Goal: Task Accomplishment & Management: Use online tool/utility

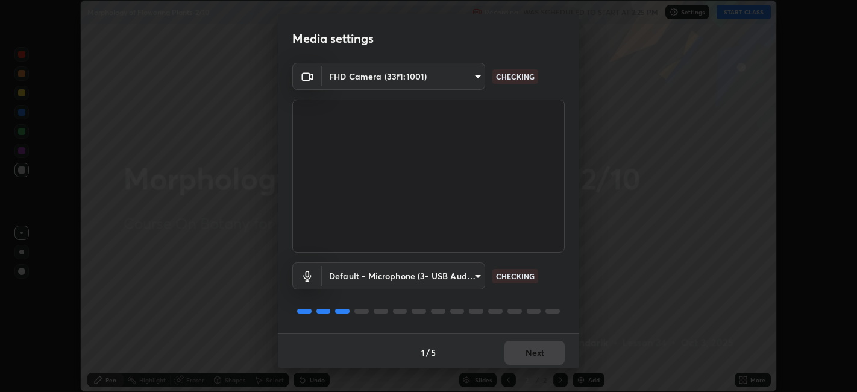
scroll to position [3, 0]
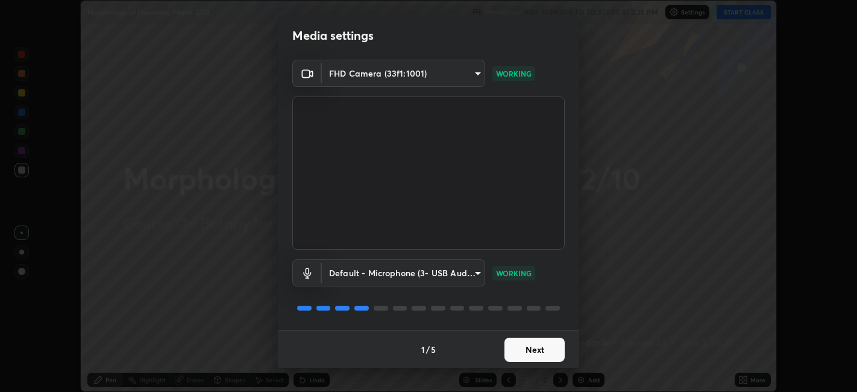
click at [526, 340] on button "Next" at bounding box center [534, 349] width 60 height 24
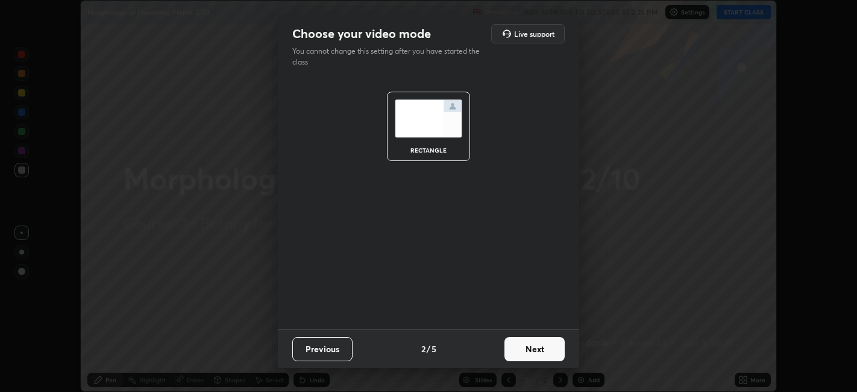
click at [535, 345] on button "Next" at bounding box center [534, 349] width 60 height 24
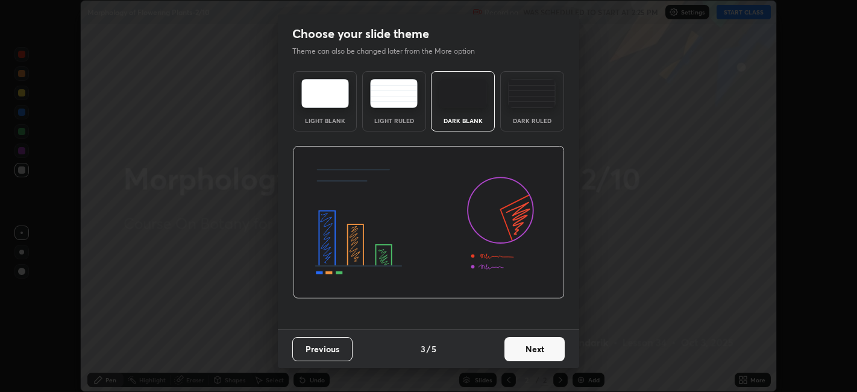
click at [536, 348] on button "Next" at bounding box center [534, 349] width 60 height 24
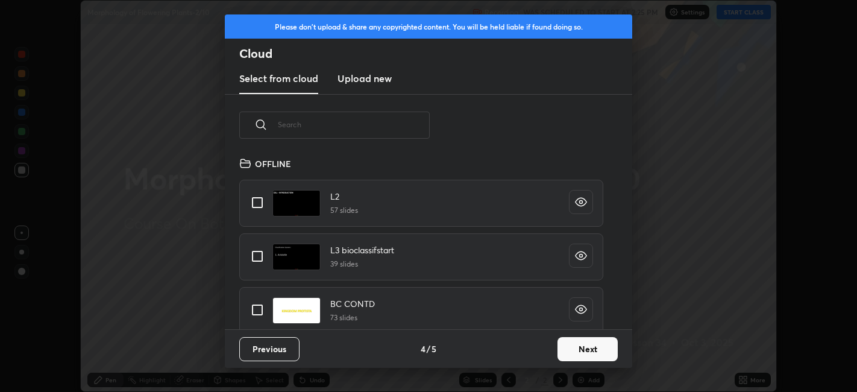
click at [396, 127] on input "text" at bounding box center [354, 124] width 152 height 51
click at [396, 124] on input "text" at bounding box center [354, 124] width 152 height 51
type input "St"
type textarea "x"
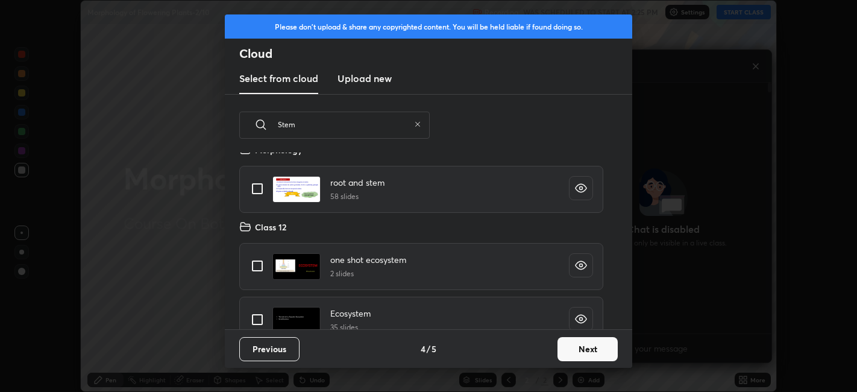
scroll to position [0, 0]
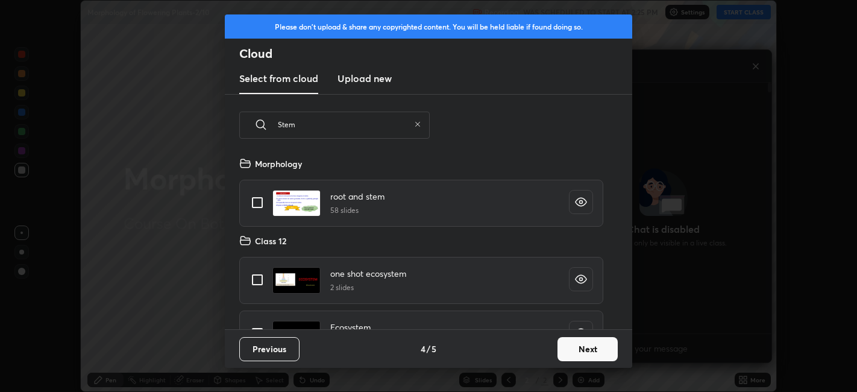
type input "Stem"
click at [259, 206] on input "grid" at bounding box center [257, 202] width 25 height 25
checkbox input "true"
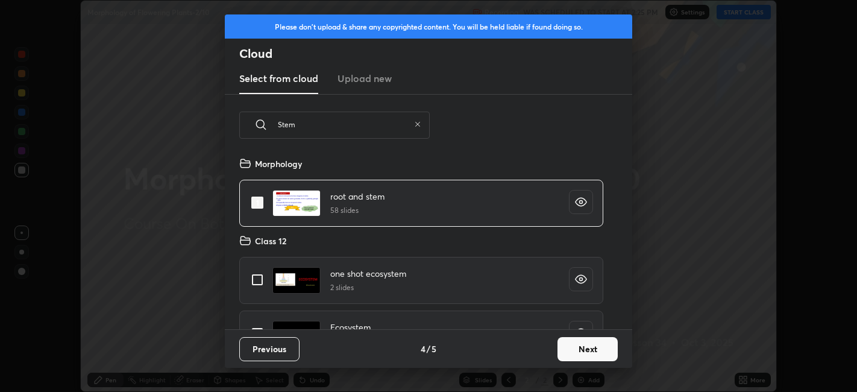
click at [564, 357] on button "Next" at bounding box center [587, 349] width 60 height 24
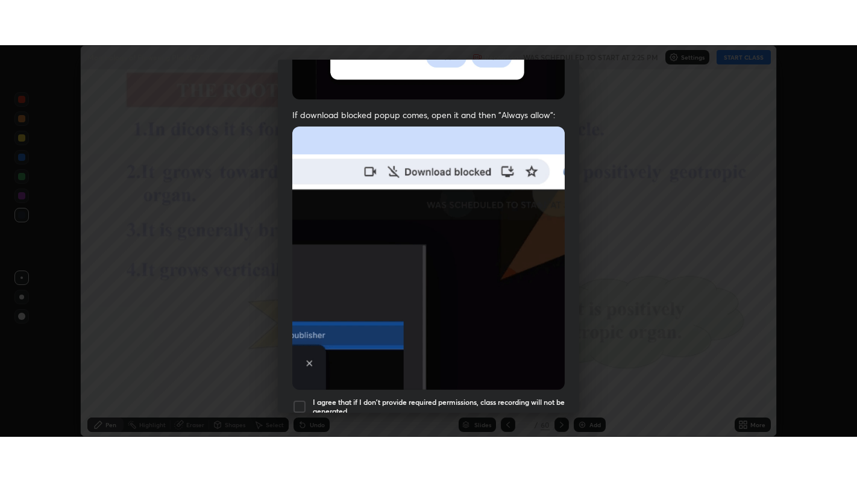
scroll to position [249, 0]
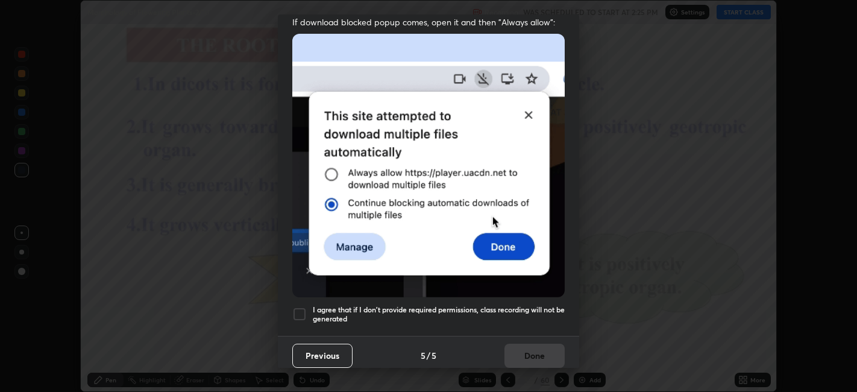
click at [378, 310] on h5 "I agree that if I don't provide required permissions, class recording will not …" at bounding box center [439, 314] width 252 height 19
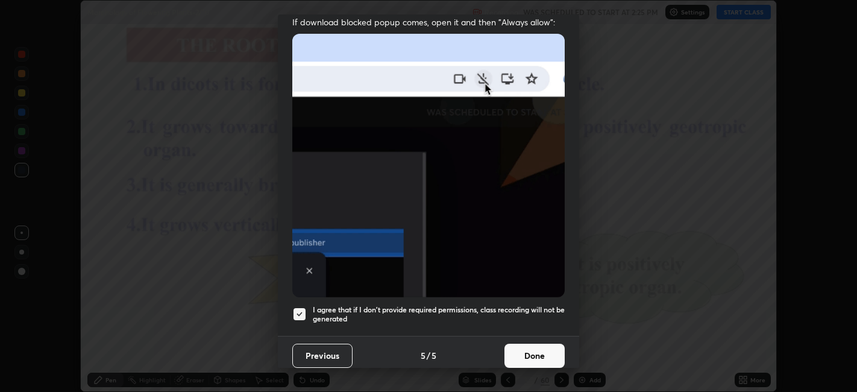
click at [513, 347] on button "Done" at bounding box center [534, 355] width 60 height 24
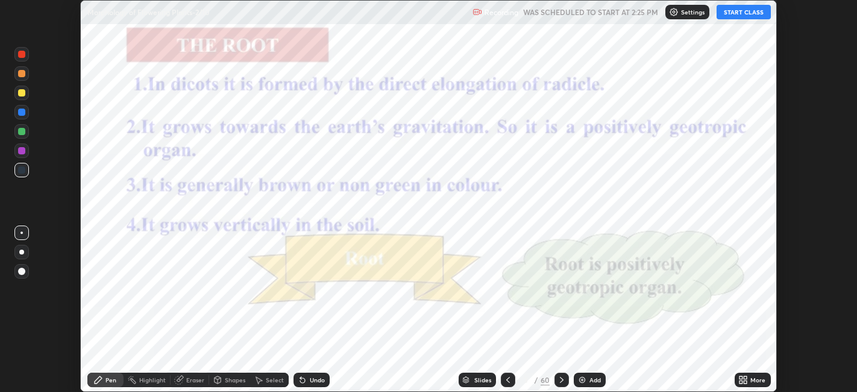
click at [507, 381] on icon at bounding box center [508, 380] width 4 height 6
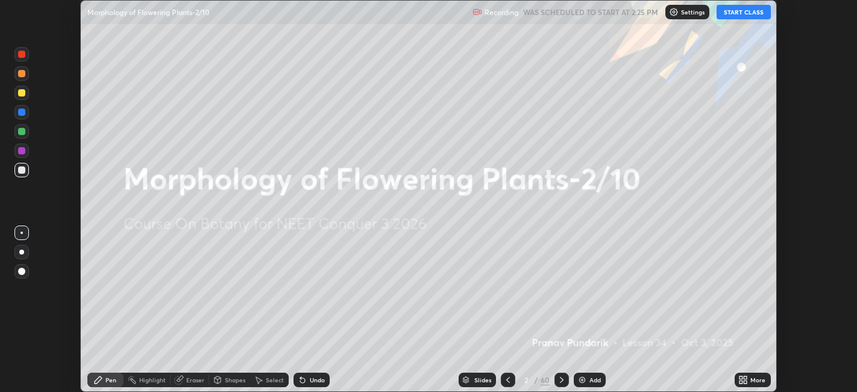
click at [508, 379] on icon at bounding box center [508, 380] width 10 height 10
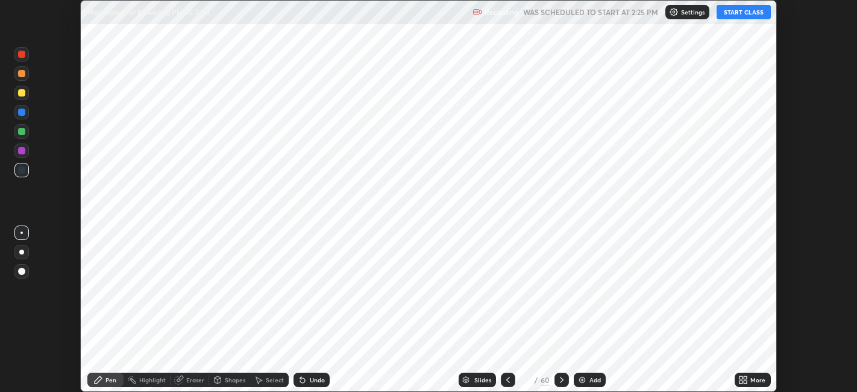
click at [593, 380] on div "Add" at bounding box center [594, 380] width 11 height 6
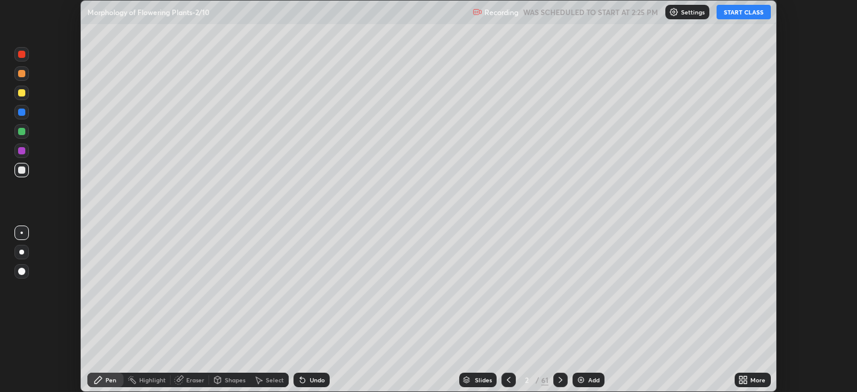
click at [745, 377] on icon at bounding box center [745, 377] width 3 height 3
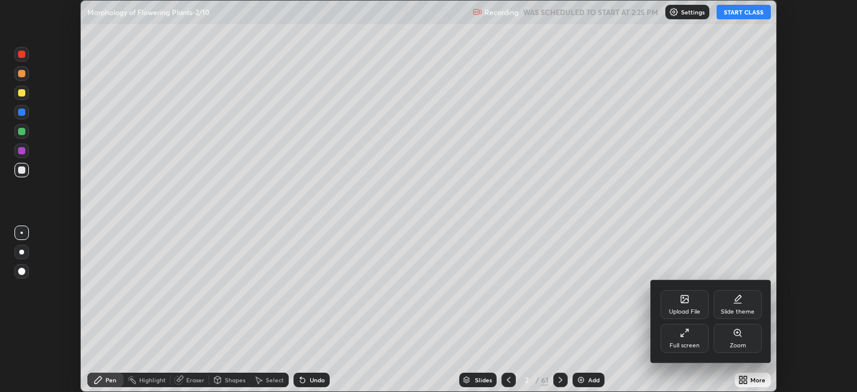
click at [671, 337] on div "Full screen" at bounding box center [684, 338] width 48 height 29
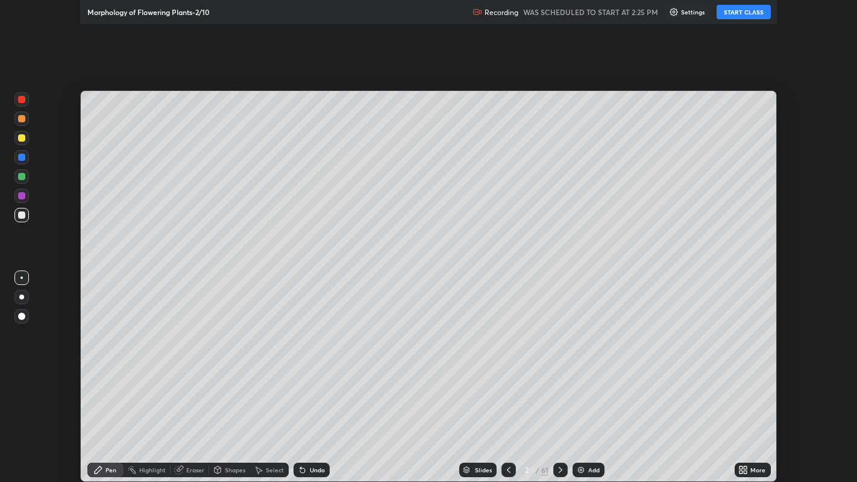
scroll to position [482, 857]
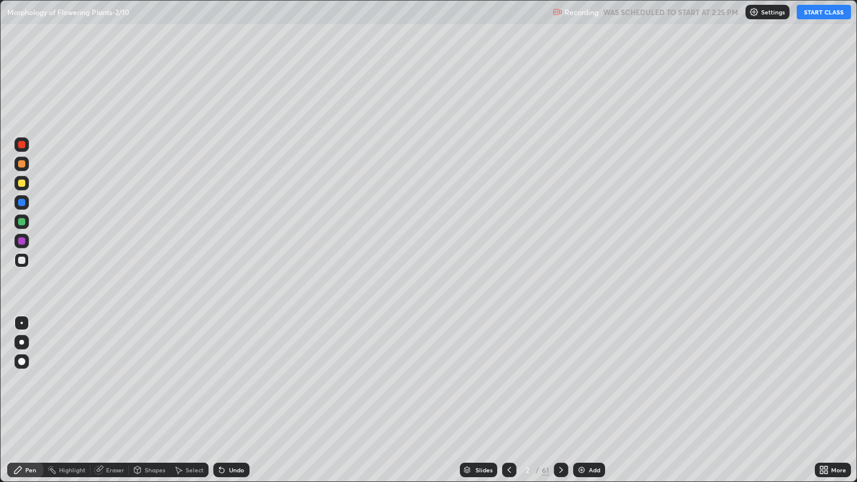
click at [808, 17] on button "START CLASS" at bounding box center [823, 12] width 54 height 14
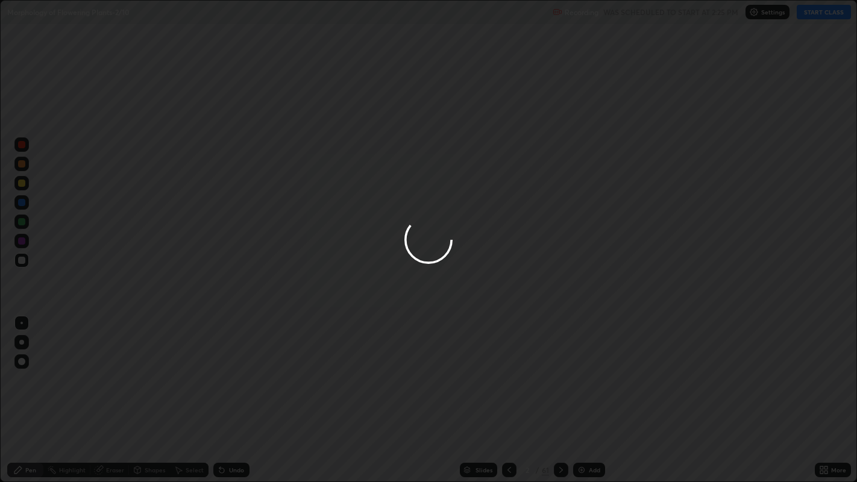
click at [725, 81] on div at bounding box center [428, 241] width 857 height 482
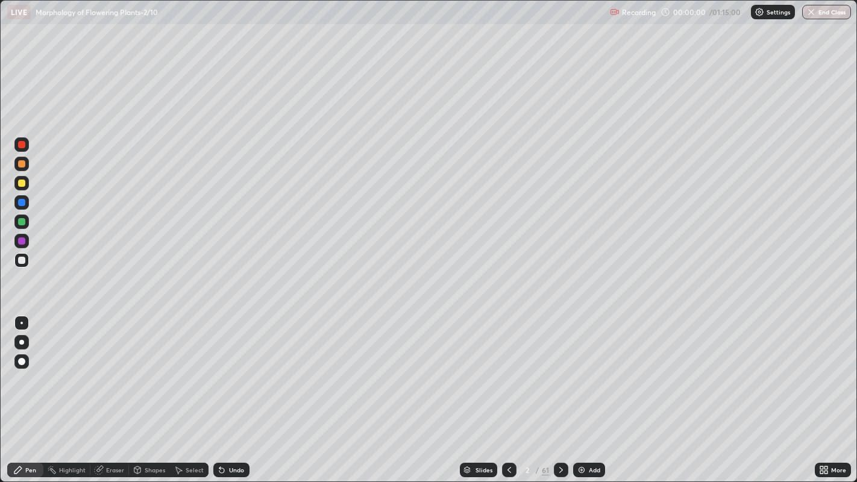
click at [22, 342] on div at bounding box center [21, 342] width 5 height 5
click at [22, 183] on div at bounding box center [21, 183] width 7 height 7
click at [114, 391] on div "Eraser" at bounding box center [115, 470] width 18 height 6
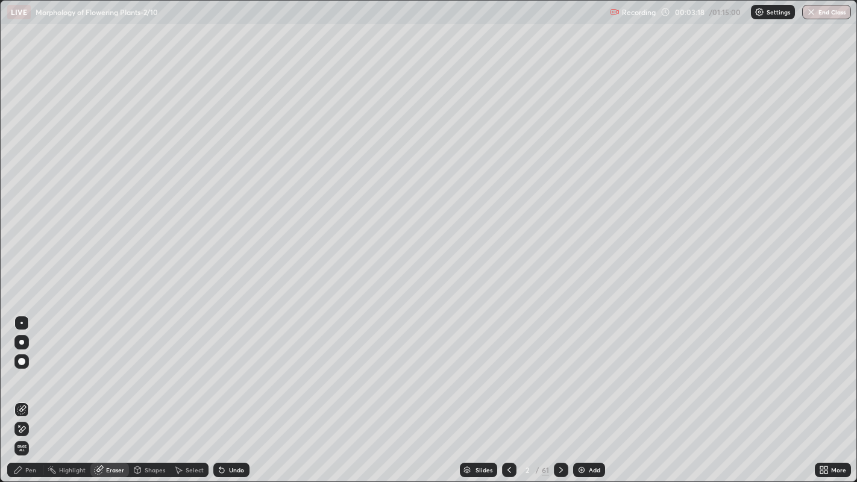
click at [22, 391] on span "Erase all" at bounding box center [21, 448] width 13 height 7
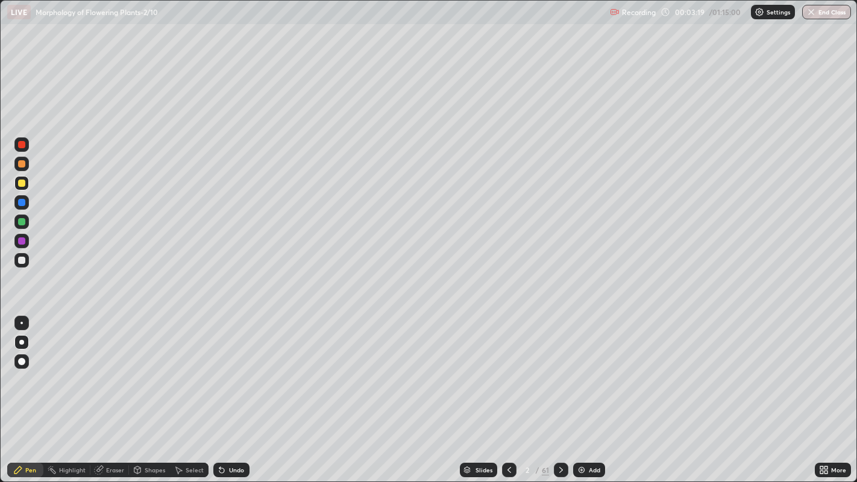
click at [26, 391] on div "Pen" at bounding box center [30, 470] width 11 height 6
click at [20, 260] on div at bounding box center [21, 260] width 7 height 7
click at [466, 391] on icon at bounding box center [467, 471] width 6 height 2
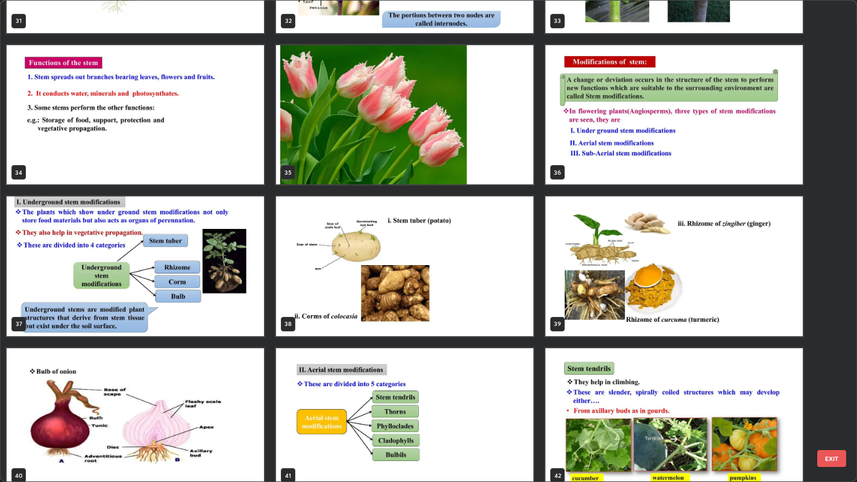
scroll to position [1633, 0]
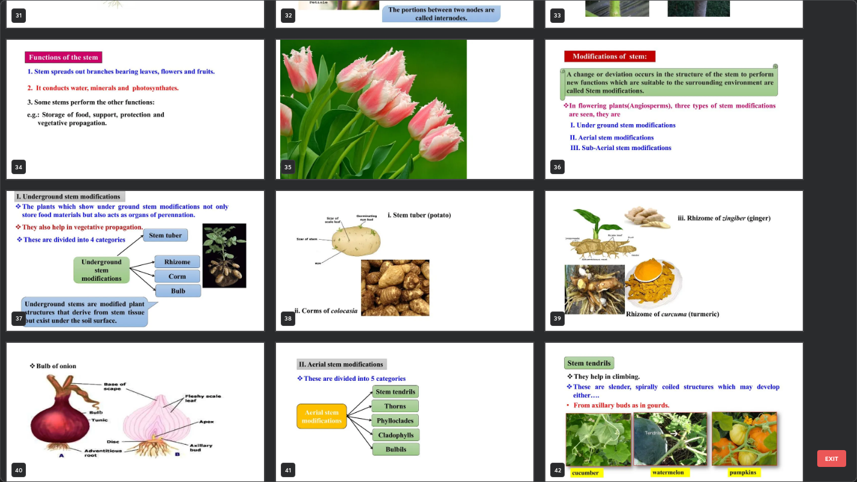
click at [360, 284] on img "grid" at bounding box center [404, 260] width 257 height 139
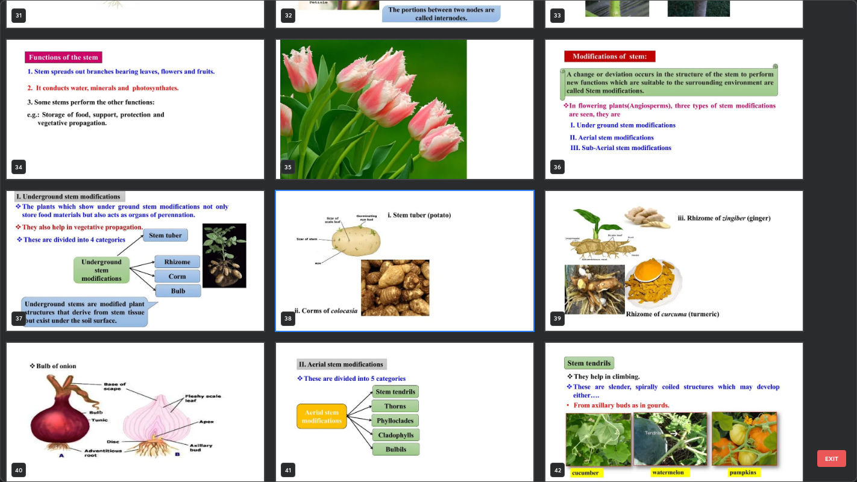
click at [360, 286] on img "grid" at bounding box center [404, 260] width 257 height 139
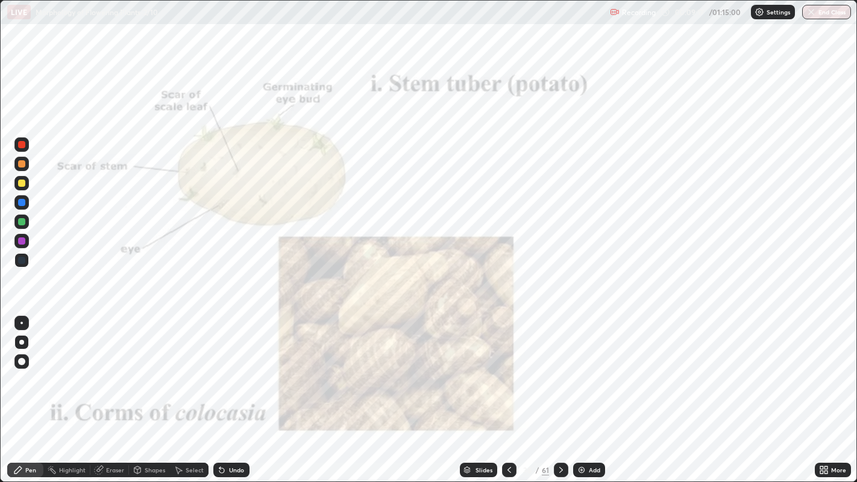
click at [356, 285] on img "grid" at bounding box center [404, 260] width 257 height 139
click at [357, 287] on img "grid" at bounding box center [404, 260] width 257 height 139
click at [821, 391] on icon at bounding box center [821, 472] width 3 height 3
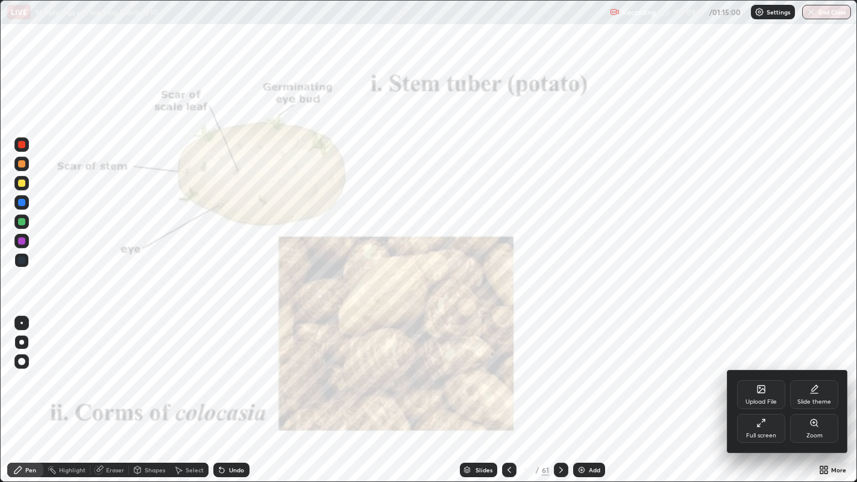
click at [806, 391] on div "Zoom" at bounding box center [814, 436] width 16 height 6
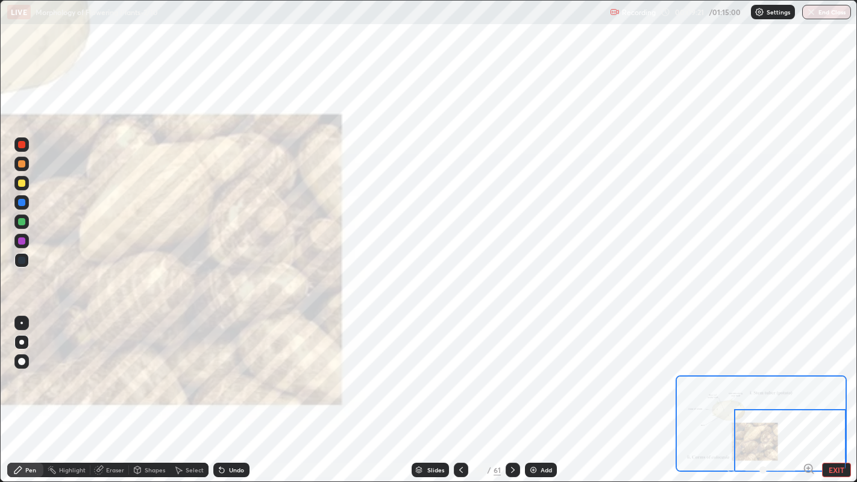
click at [808, 391] on div at bounding box center [790, 440] width 113 height 63
click at [806, 391] on div at bounding box center [790, 440] width 113 height 63
click at [811, 391] on icon at bounding box center [812, 472] width 2 height 2
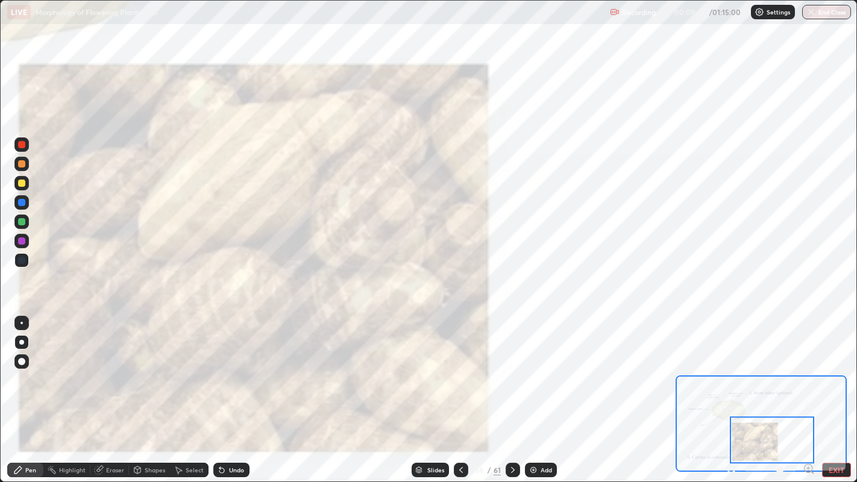
click at [19, 145] on div at bounding box center [21, 144] width 7 height 7
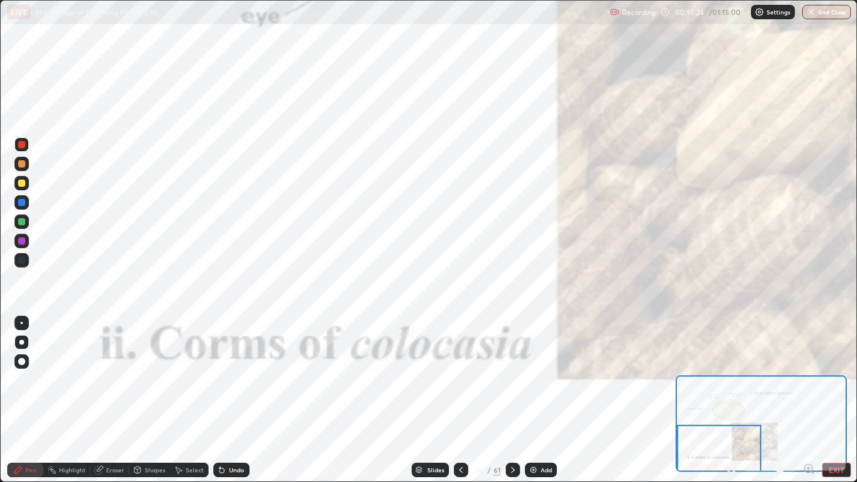
click at [513, 391] on icon at bounding box center [513, 470] width 10 height 10
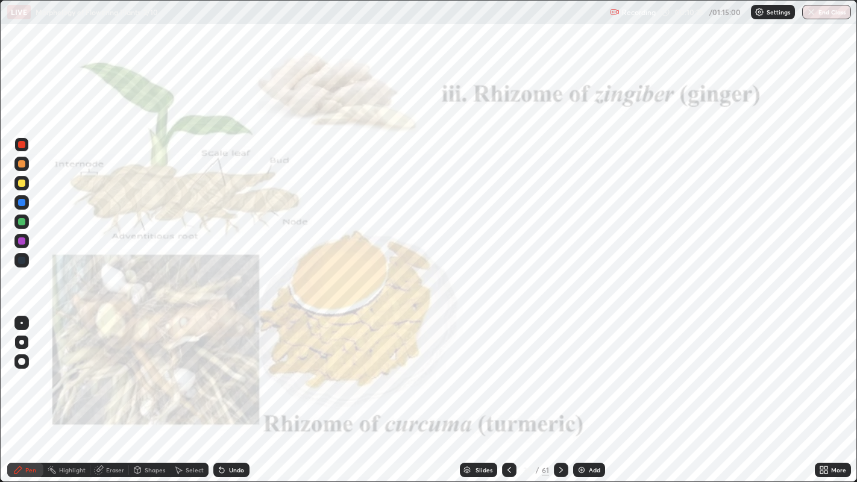
click at [828, 391] on div "More" at bounding box center [833, 470] width 36 height 14
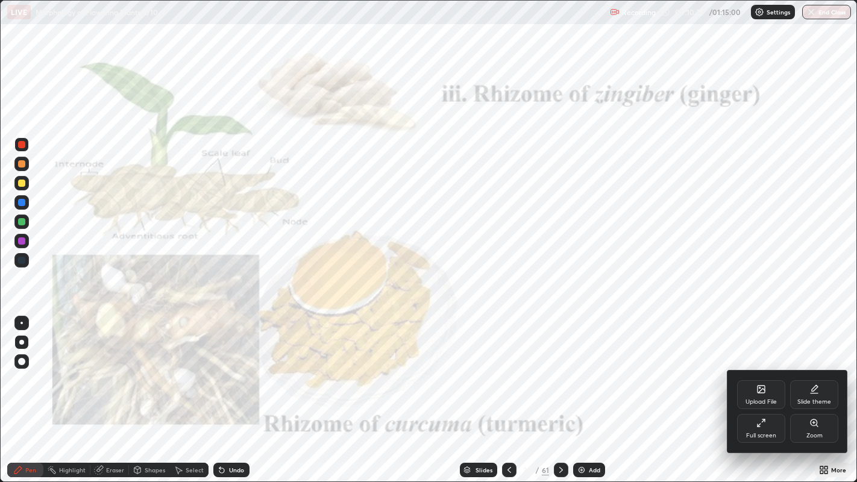
click at [815, 391] on icon at bounding box center [814, 423] width 10 height 10
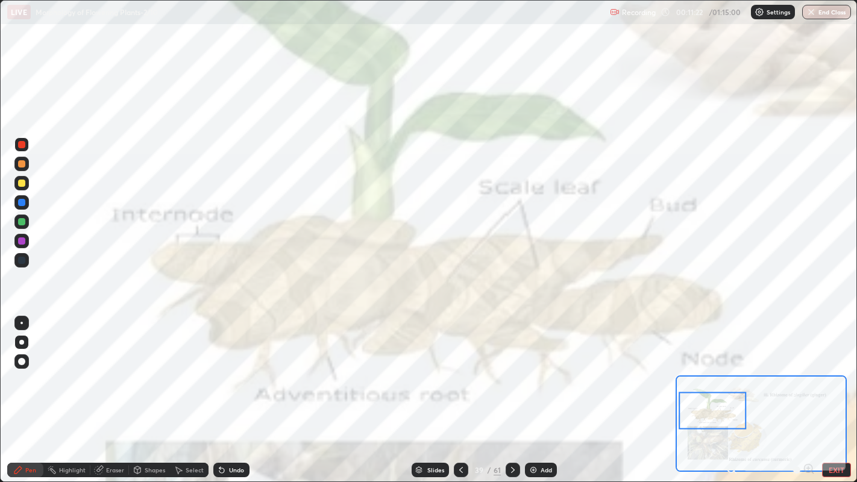
click at [428, 391] on div "Slides" at bounding box center [435, 470] width 17 height 6
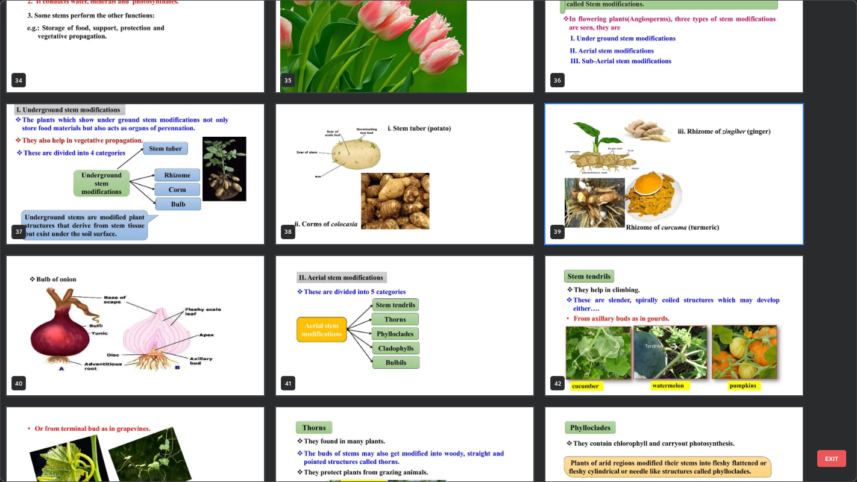
scroll to position [1724, 0]
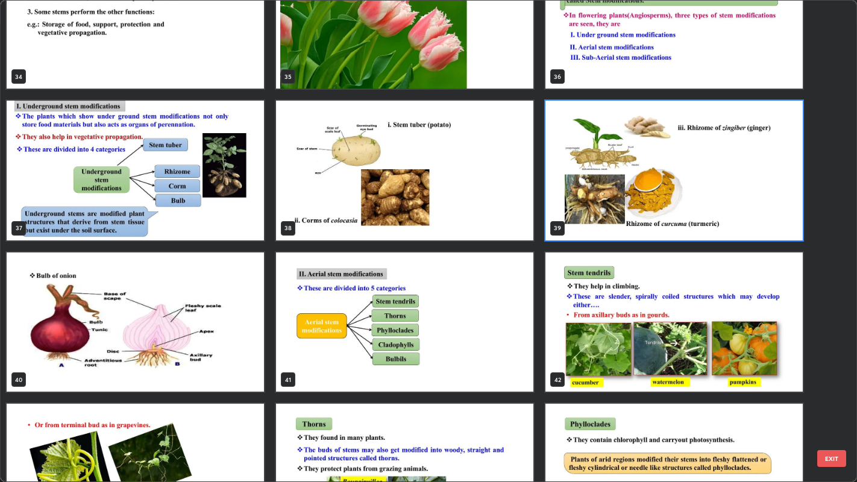
click at [250, 343] on img "grid" at bounding box center [135, 321] width 257 height 139
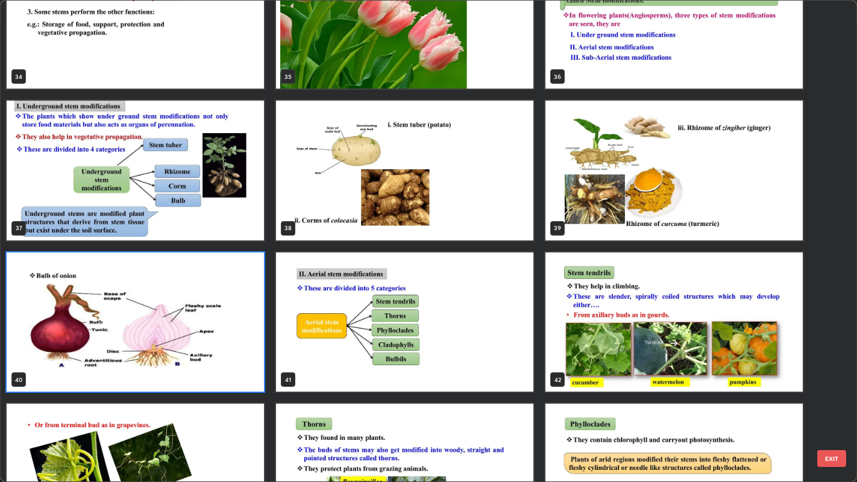
click at [248, 342] on img "grid" at bounding box center [135, 321] width 257 height 139
click at [244, 342] on img "grid" at bounding box center [135, 321] width 257 height 139
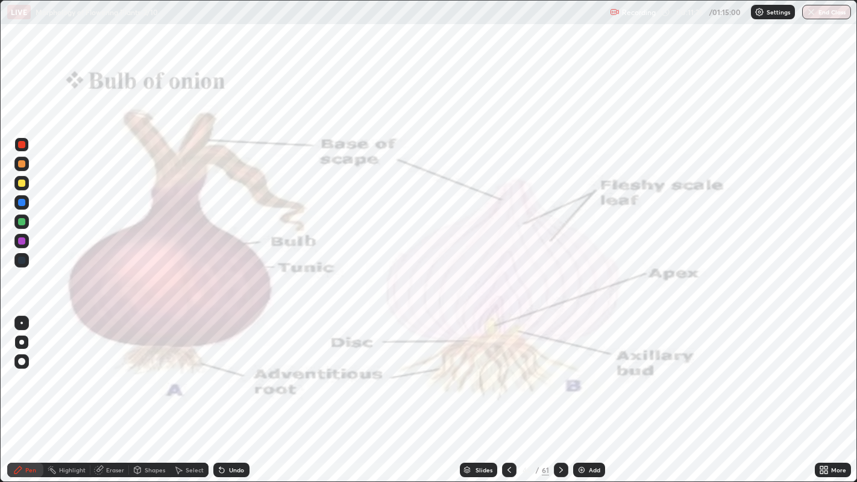
click at [825, 391] on icon at bounding box center [825, 467] width 3 height 3
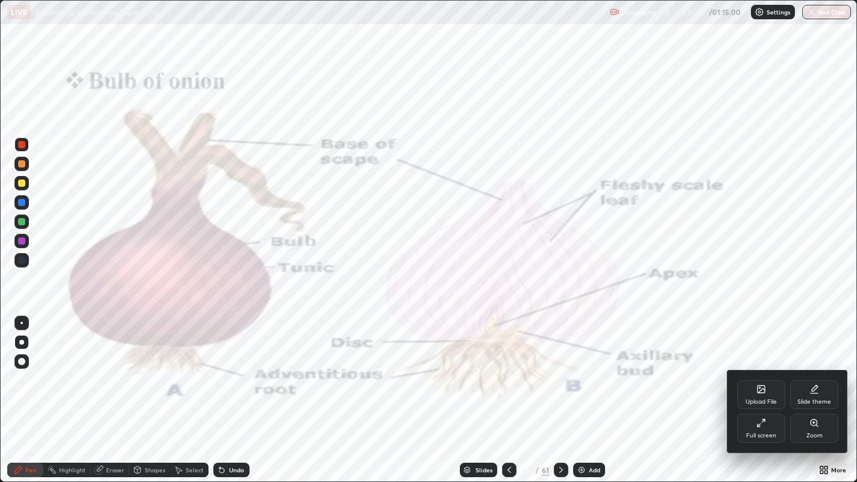
click at [803, 391] on div "Zoom" at bounding box center [814, 428] width 48 height 29
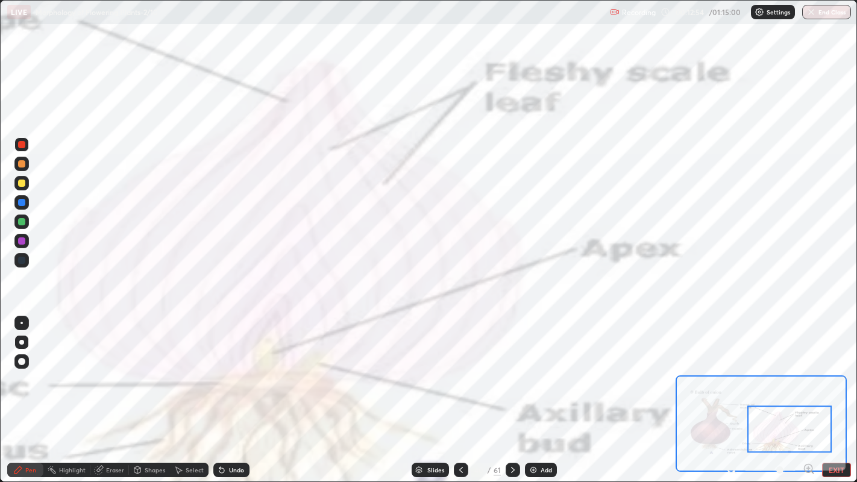
click at [426, 391] on div "Slides" at bounding box center [429, 470] width 37 height 14
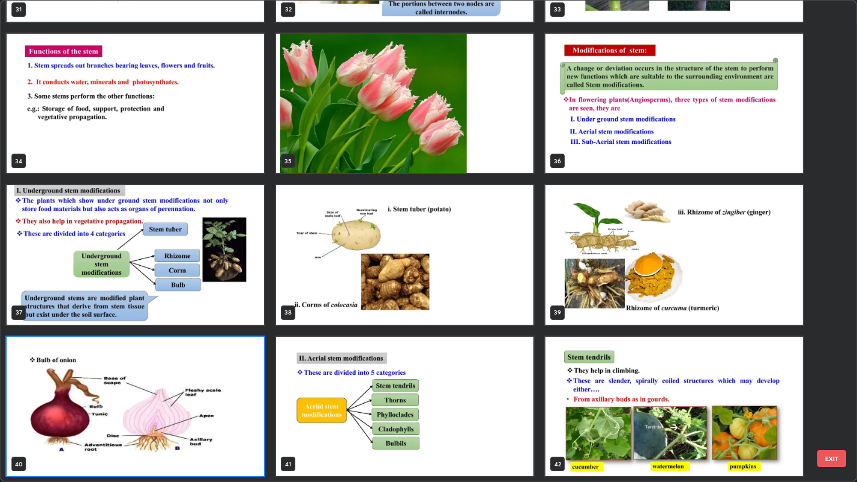
scroll to position [477, 850]
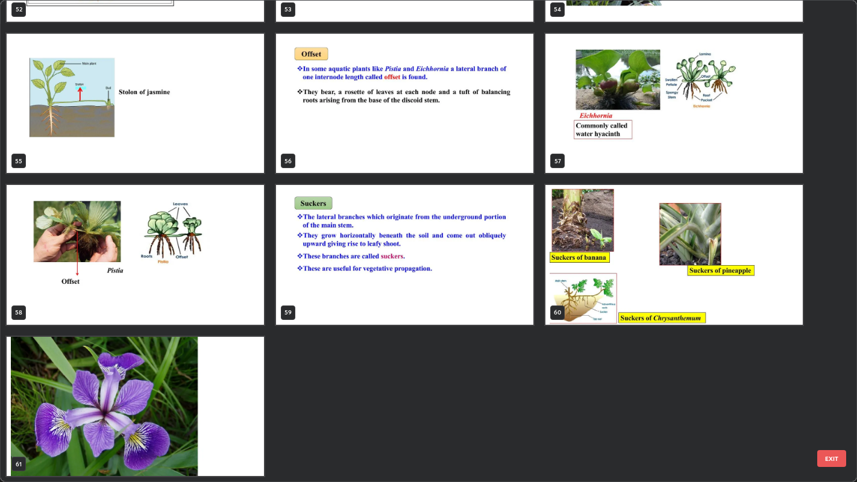
click at [438, 278] on img "grid" at bounding box center [404, 254] width 257 height 139
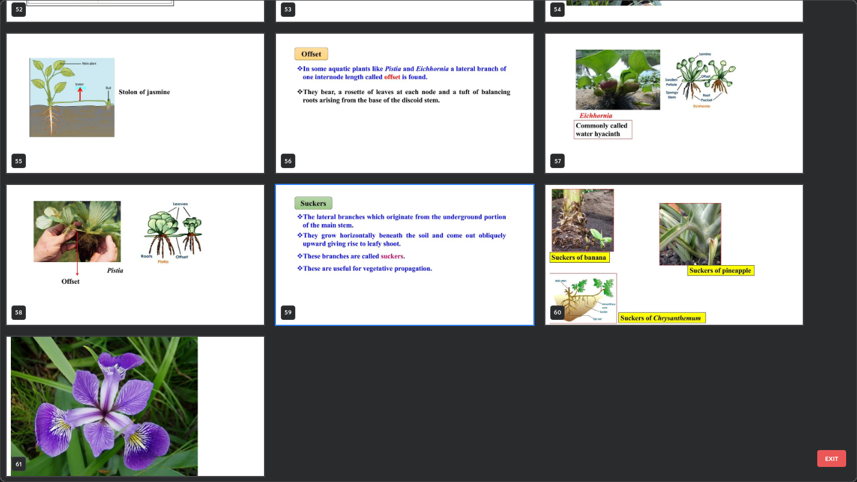
scroll to position [2700, 0]
click at [598, 260] on img "grid" at bounding box center [673, 254] width 257 height 139
click at [598, 261] on img "grid" at bounding box center [673, 254] width 257 height 139
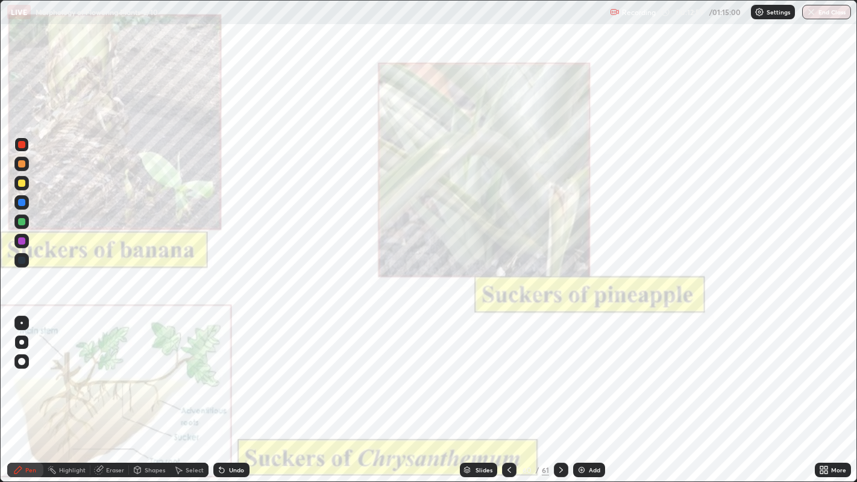
click at [595, 262] on img "grid" at bounding box center [673, 254] width 257 height 139
click at [596, 263] on img "grid" at bounding box center [673, 254] width 257 height 139
click at [834, 391] on div "More" at bounding box center [833, 470] width 36 height 14
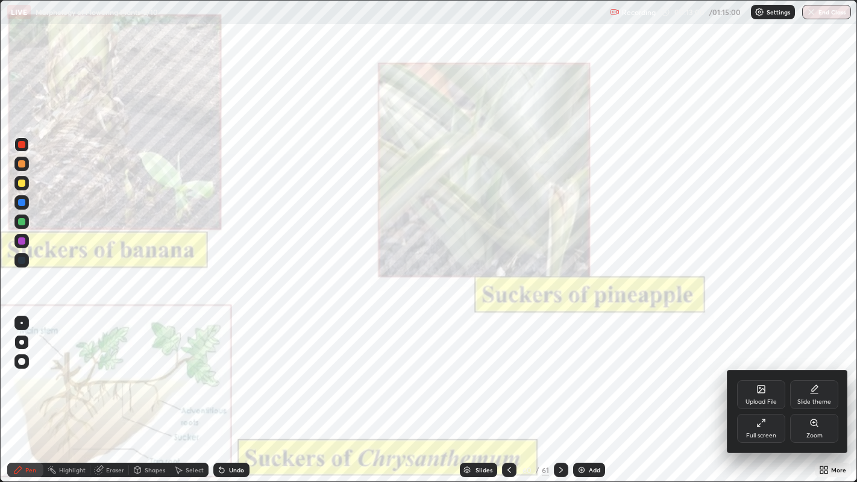
click at [814, 391] on div "Zoom" at bounding box center [814, 436] width 16 height 6
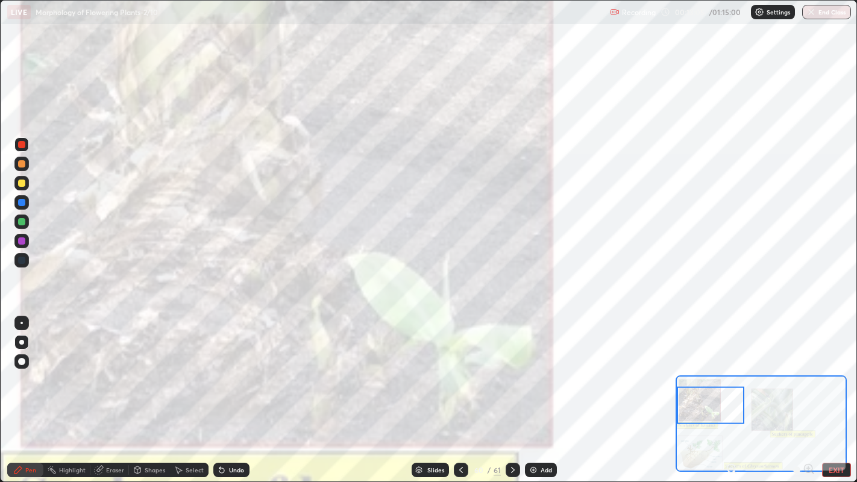
click at [734, 391] on icon at bounding box center [735, 472] width 2 height 2
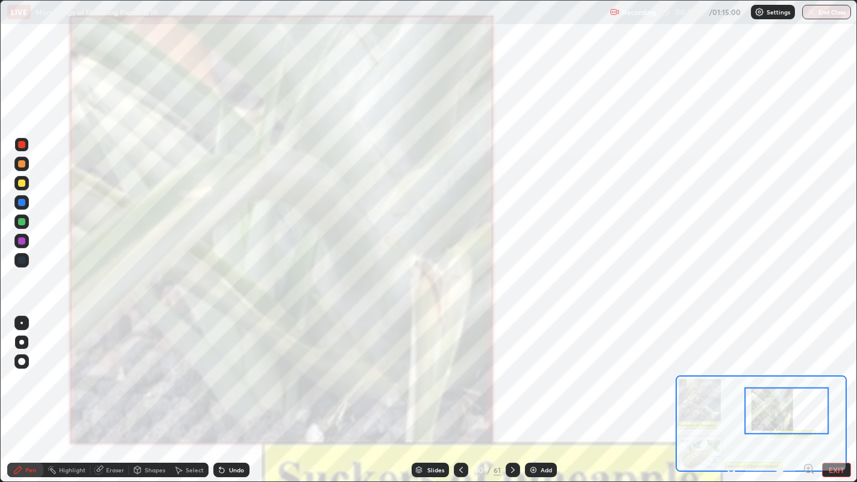
click at [541, 391] on div "Add" at bounding box center [545, 470] width 11 height 6
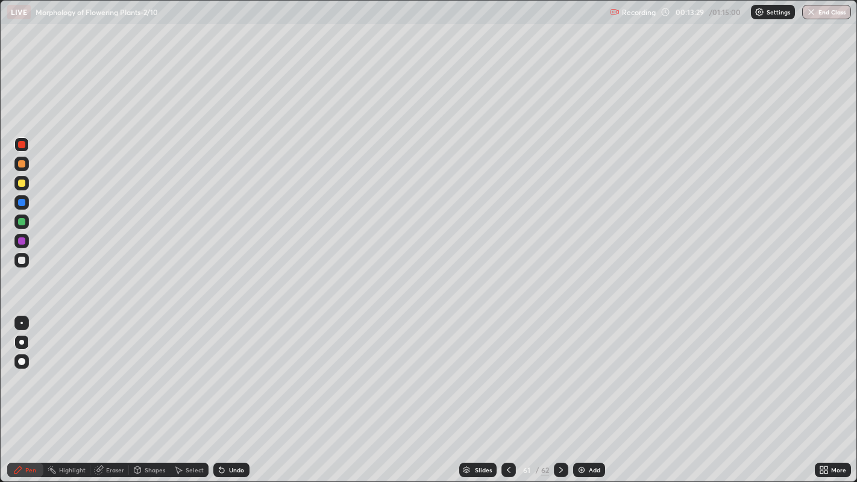
click at [23, 183] on div at bounding box center [21, 183] width 7 height 7
click at [21, 258] on div at bounding box center [21, 260] width 7 height 7
click at [99, 391] on icon at bounding box center [99, 470] width 8 height 8
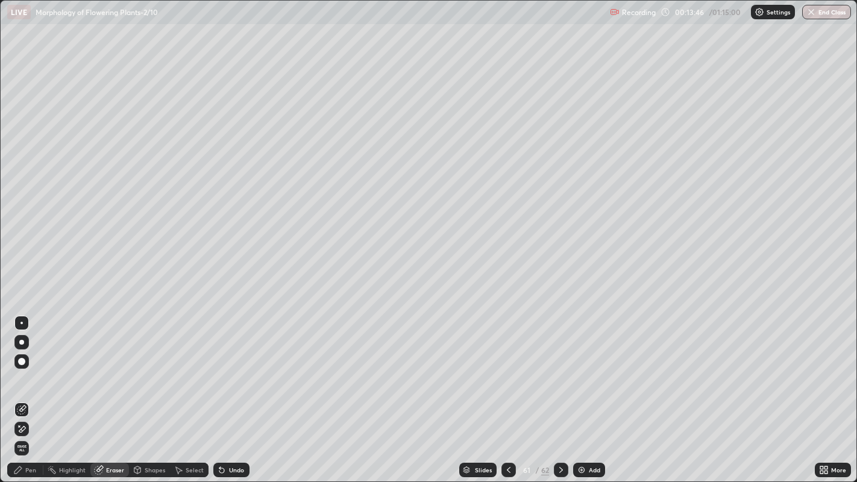
click at [21, 391] on icon at bounding box center [22, 429] width 10 height 10
click at [34, 391] on div "Pen" at bounding box center [30, 470] width 11 height 6
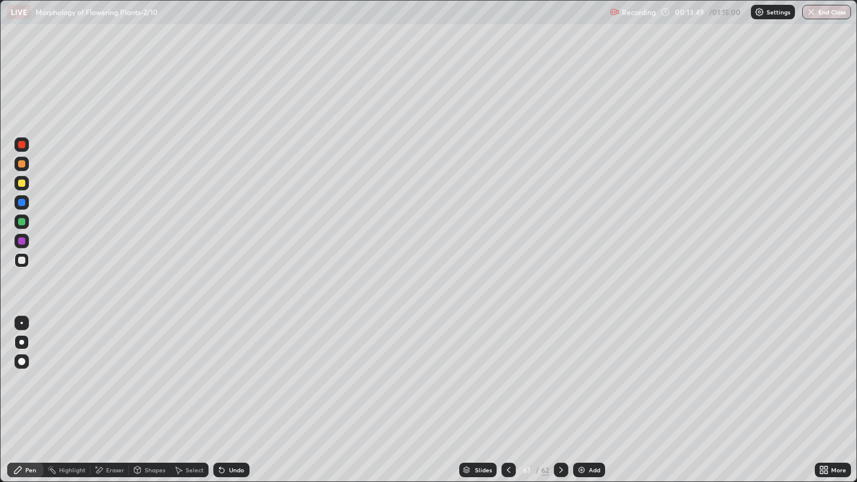
click at [30, 391] on div "Pen" at bounding box center [25, 470] width 36 height 14
click at [22, 260] on div at bounding box center [21, 260] width 7 height 7
click at [22, 183] on div at bounding box center [21, 183] width 7 height 7
click at [23, 260] on div at bounding box center [21, 260] width 7 height 7
click at [20, 225] on div at bounding box center [21, 221] width 7 height 7
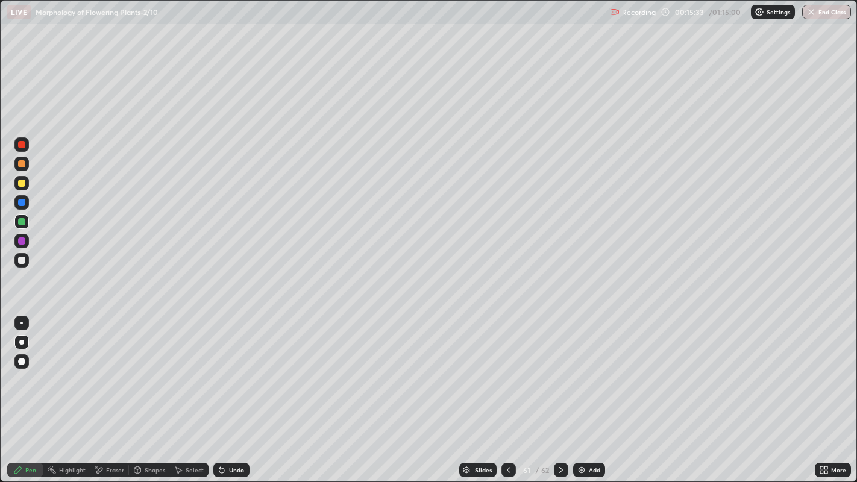
click at [21, 145] on div at bounding box center [21, 144] width 7 height 7
click at [465, 391] on icon at bounding box center [466, 468] width 6 height 3
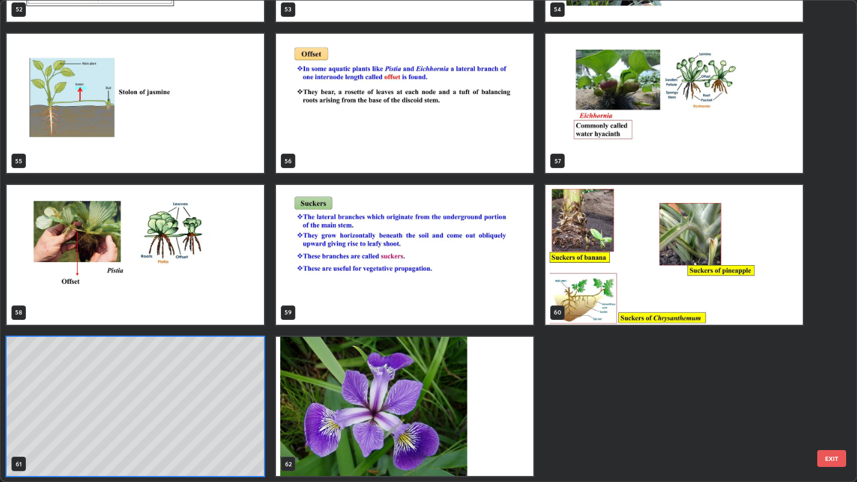
click at [573, 291] on img "grid" at bounding box center [673, 254] width 257 height 139
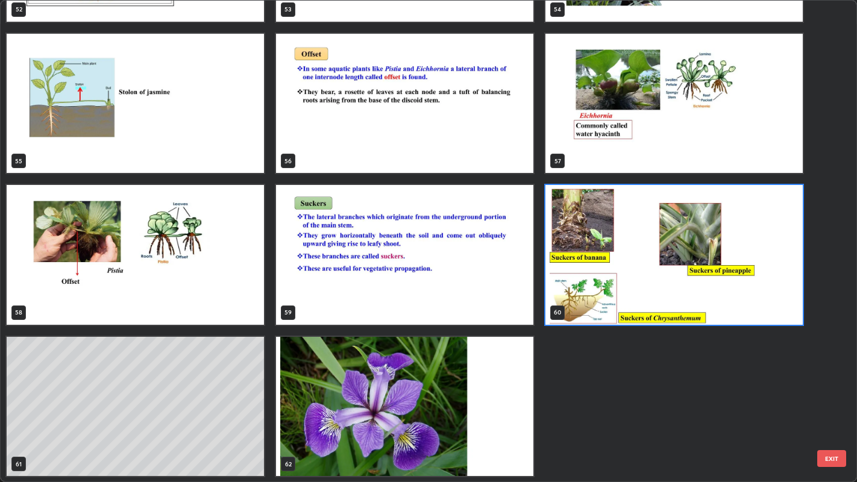
click at [577, 296] on img "grid" at bounding box center [673, 254] width 257 height 139
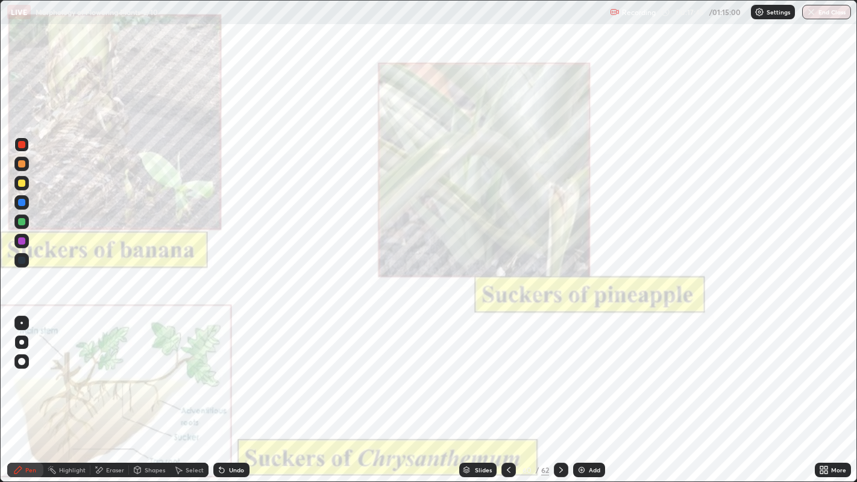
click at [99, 391] on icon at bounding box center [99, 470] width 7 height 6
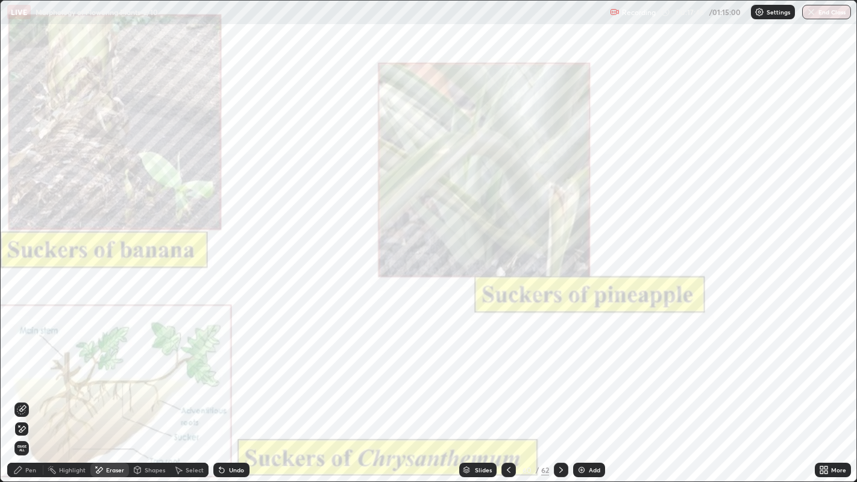
click at [23, 391] on span "Erase all" at bounding box center [21, 448] width 13 height 7
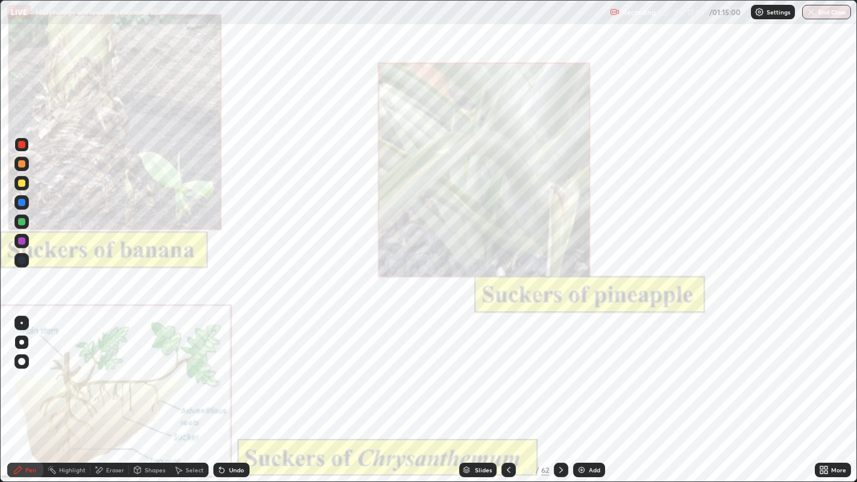
click at [24, 391] on div "Pen" at bounding box center [25, 470] width 36 height 14
click at [476, 391] on div "Slides" at bounding box center [483, 470] width 17 height 6
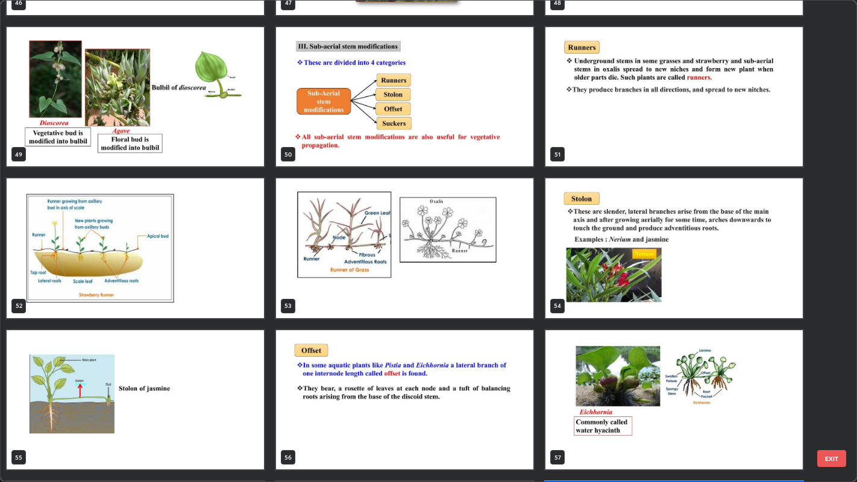
scroll to position [2408, 0]
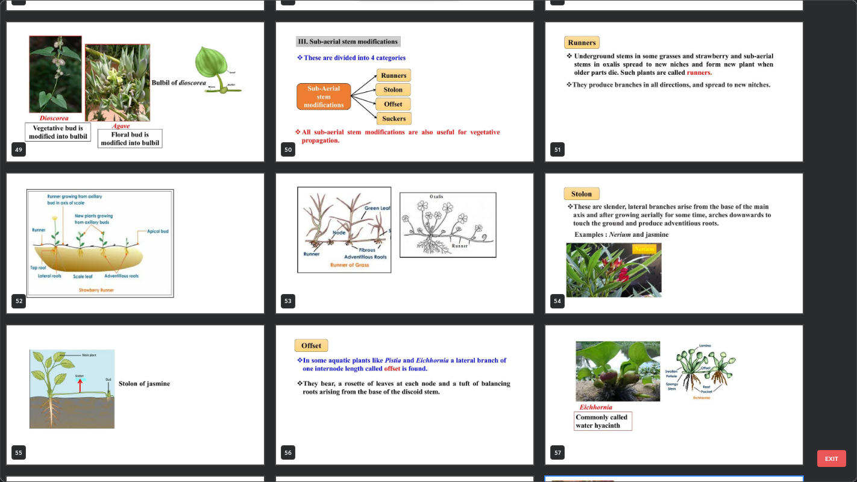
click at [480, 292] on img "grid" at bounding box center [404, 243] width 257 height 139
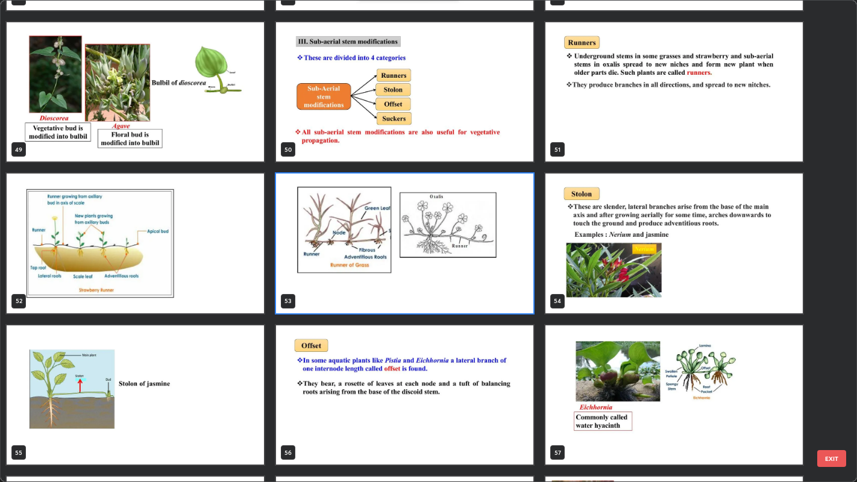
click at [479, 290] on img "grid" at bounding box center [404, 243] width 257 height 139
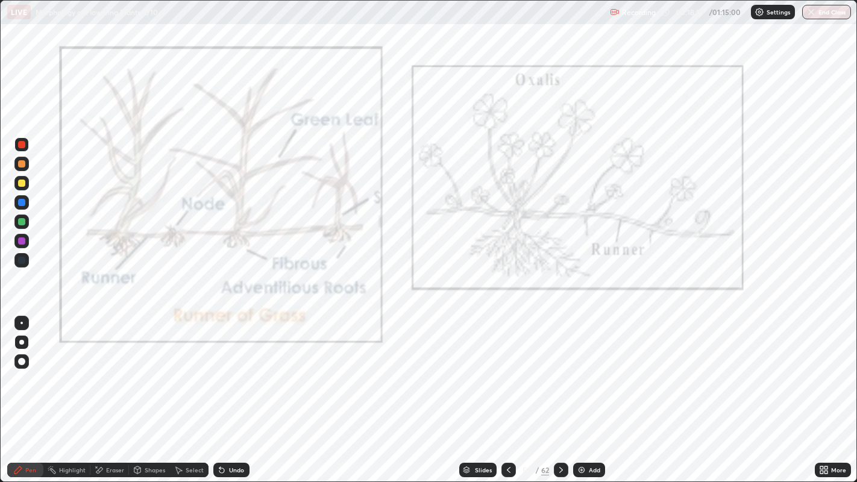
click at [478, 287] on img "grid" at bounding box center [404, 243] width 257 height 139
click at [560, 391] on icon at bounding box center [561, 470] width 10 height 10
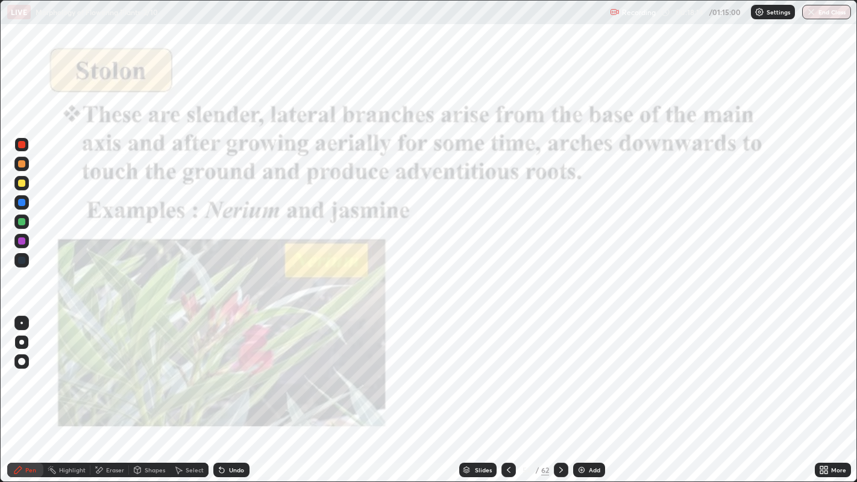
click at [566, 391] on div at bounding box center [561, 470] width 14 height 14
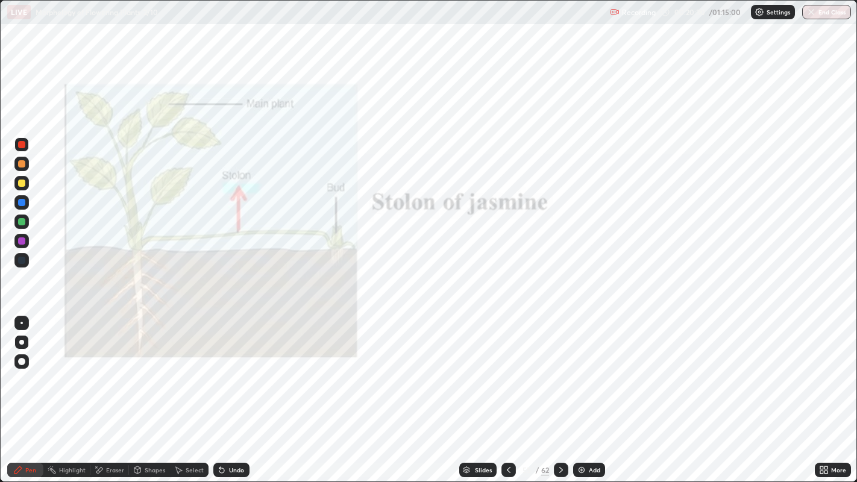
click at [465, 391] on icon at bounding box center [466, 468] width 6 height 3
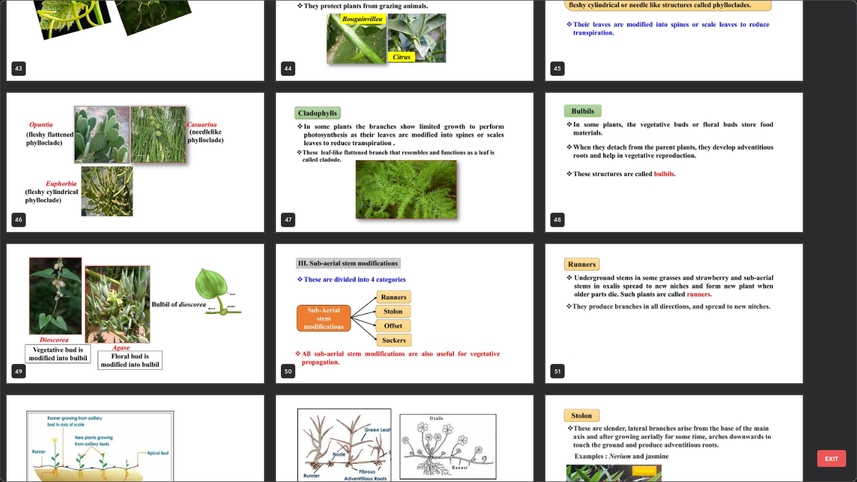
scroll to position [2174, 0]
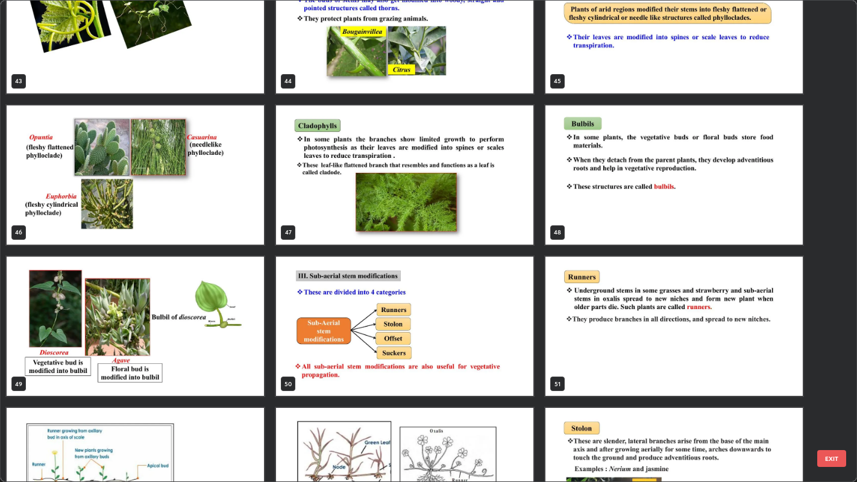
click at [575, 342] on img "grid" at bounding box center [673, 326] width 257 height 139
click at [575, 343] on img "grid" at bounding box center [673, 326] width 257 height 139
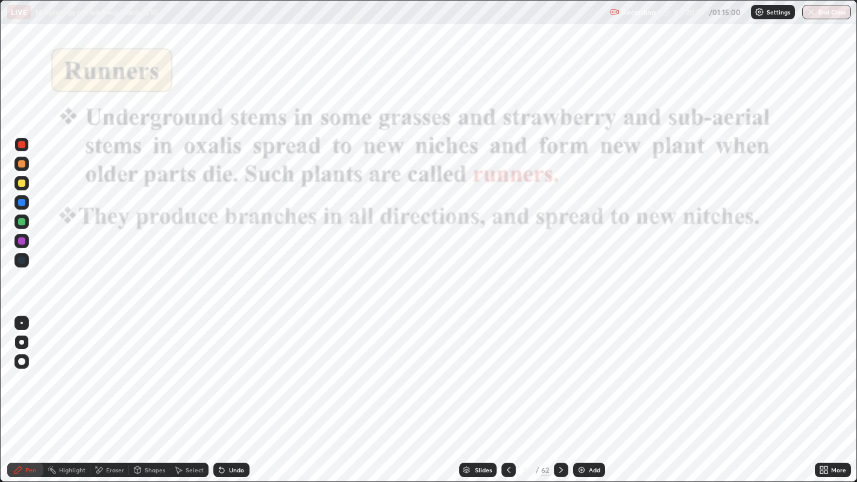
click at [576, 340] on img "grid" at bounding box center [673, 326] width 257 height 139
click at [154, 391] on div "Shapes" at bounding box center [155, 470] width 20 height 6
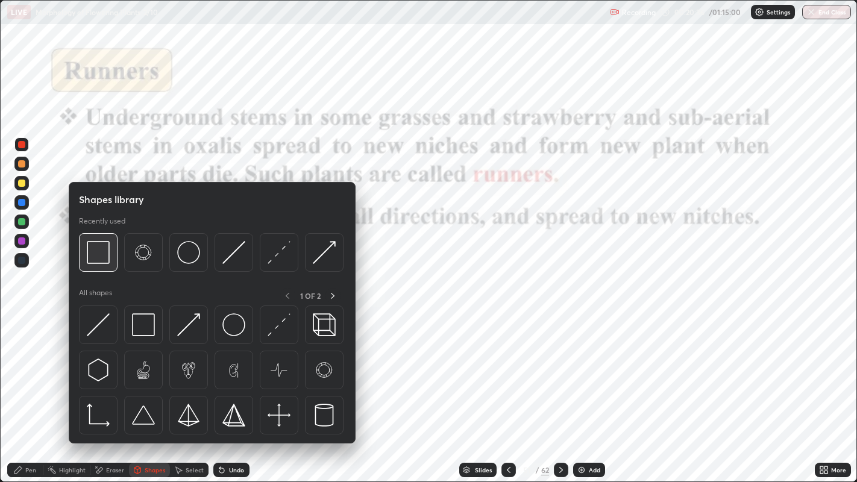
click at [96, 259] on img at bounding box center [98, 252] width 23 height 23
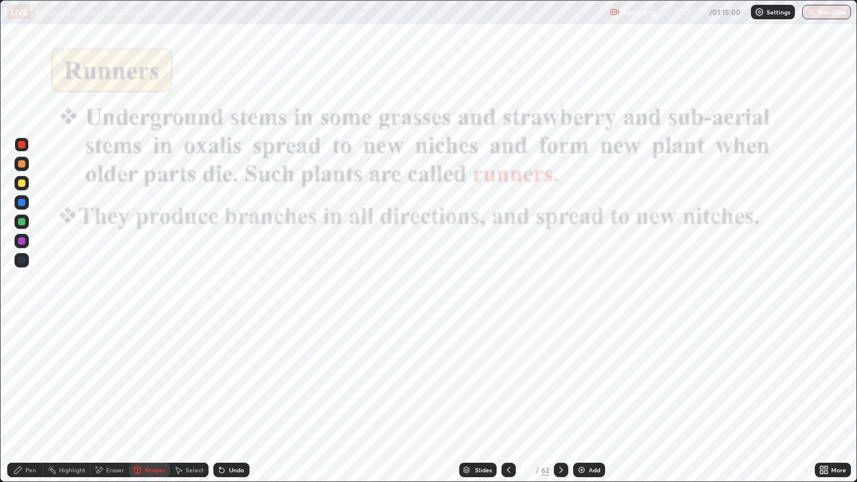
click at [22, 145] on div at bounding box center [21, 144] width 7 height 7
click at [465, 391] on icon at bounding box center [466, 471] width 6 height 2
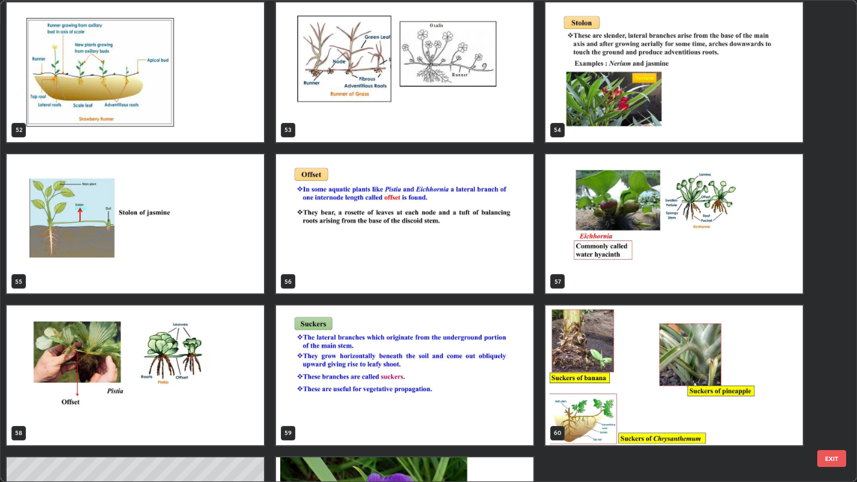
scroll to position [2583, 0]
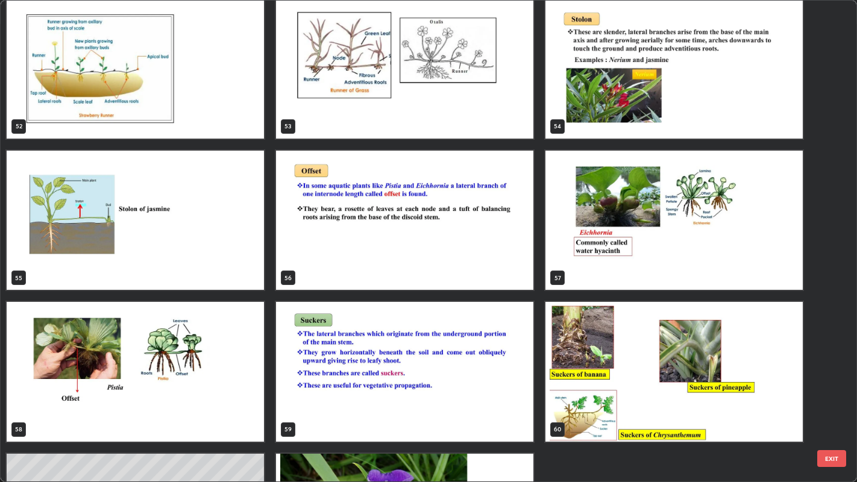
click at [615, 200] on img "grid" at bounding box center [673, 220] width 257 height 139
click at [610, 199] on img "grid" at bounding box center [673, 220] width 257 height 139
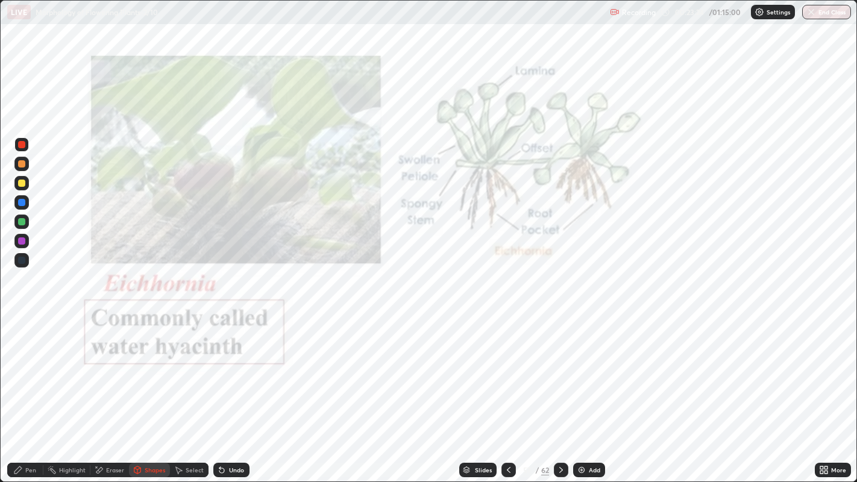
click at [608, 202] on img "grid" at bounding box center [673, 220] width 257 height 139
click at [605, 203] on img "grid" at bounding box center [673, 220] width 257 height 139
click at [820, 391] on icon at bounding box center [821, 472] width 3 height 3
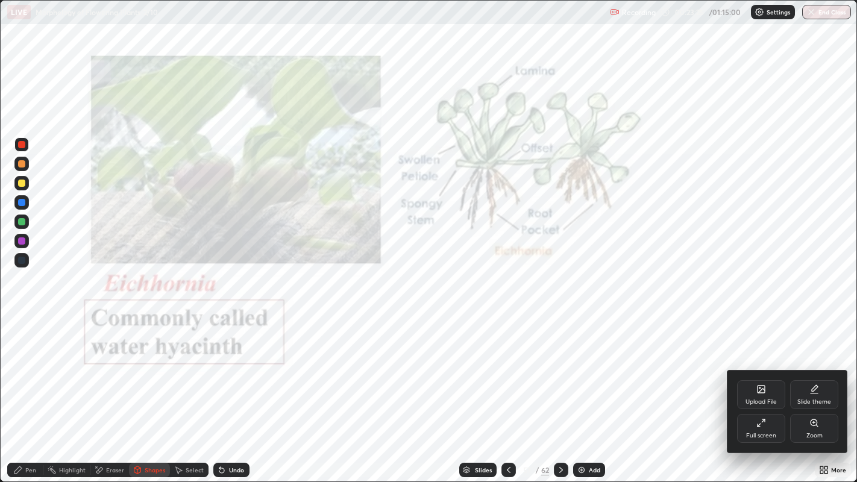
click at [818, 391] on div "Zoom" at bounding box center [814, 436] width 16 height 6
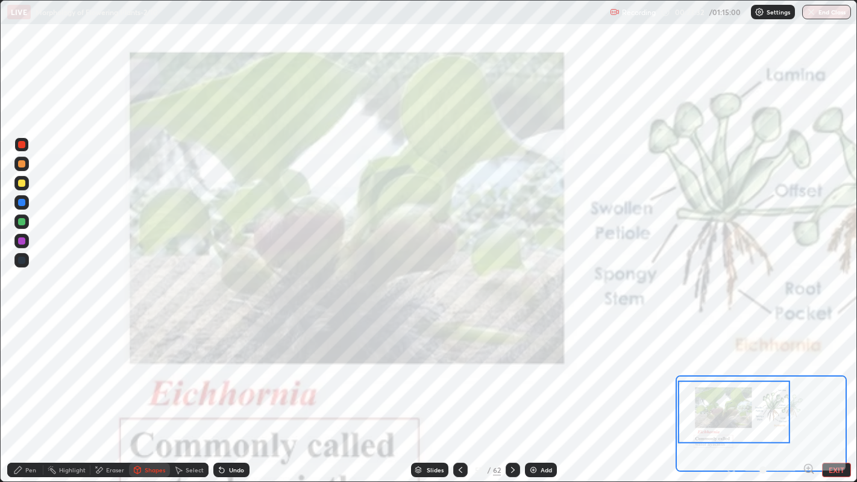
click at [512, 391] on icon at bounding box center [513, 470] width 10 height 10
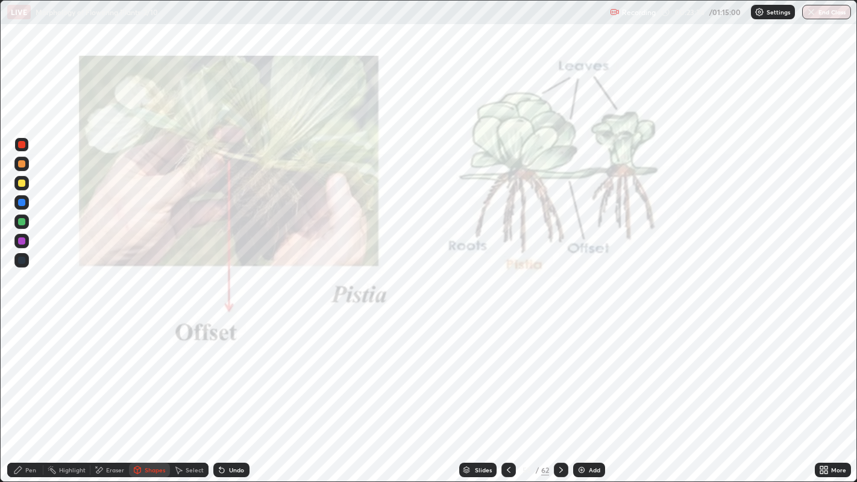
click at [825, 391] on icon at bounding box center [825, 467] width 3 height 3
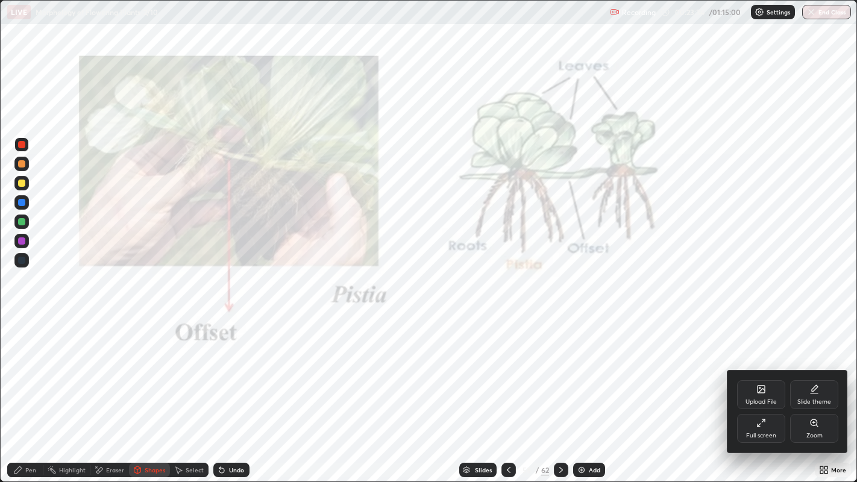
click at [813, 391] on icon at bounding box center [814, 423] width 10 height 10
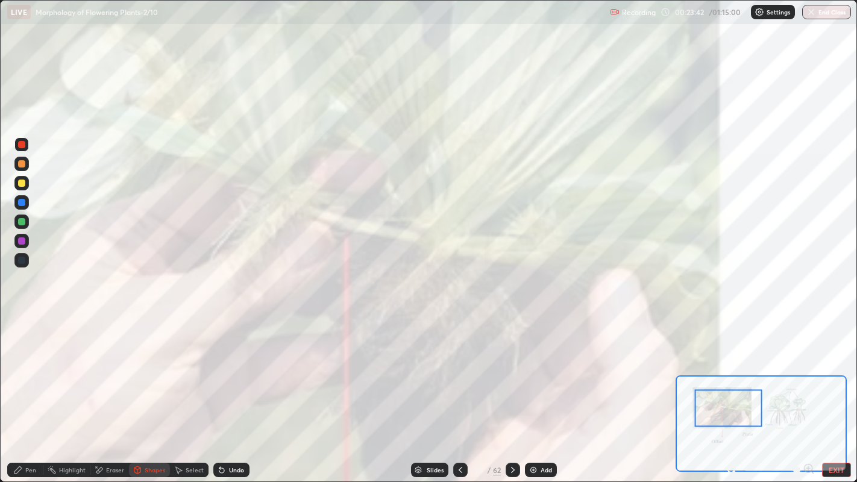
click at [838, 391] on button "EXIT" at bounding box center [836, 470] width 29 height 14
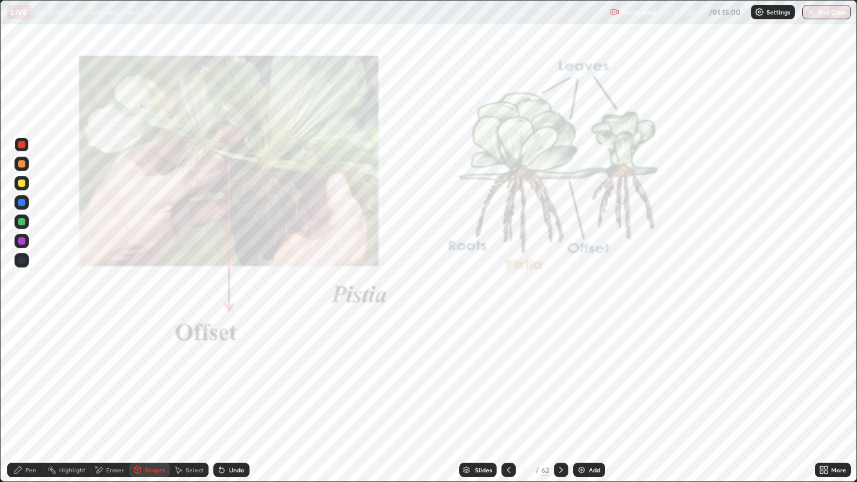
click at [507, 391] on icon at bounding box center [509, 470] width 10 height 10
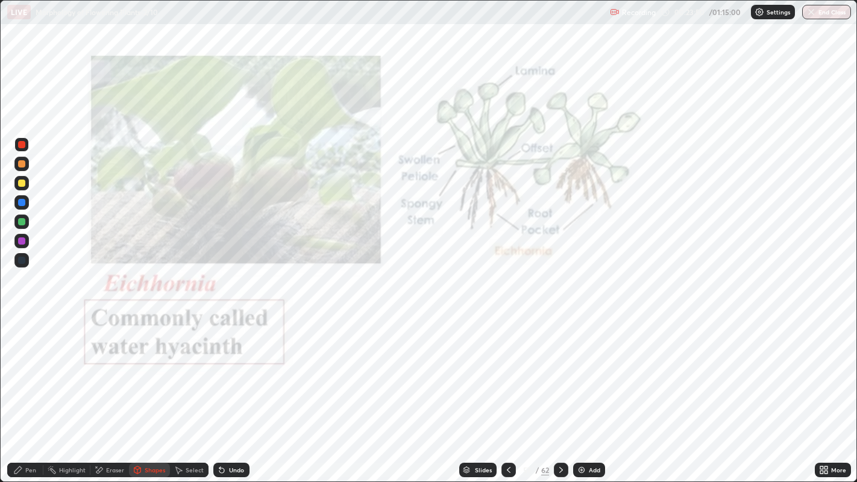
click at [562, 391] on icon at bounding box center [561, 470] width 10 height 10
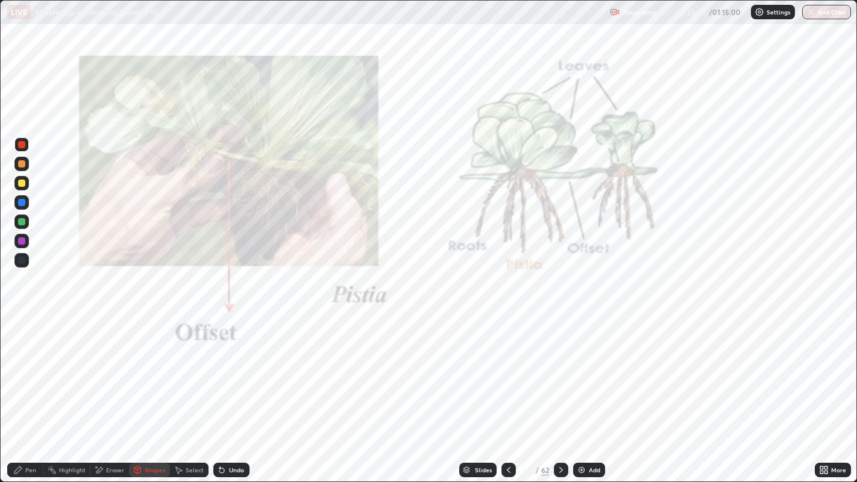
click at [825, 391] on icon at bounding box center [825, 472] width 3 height 3
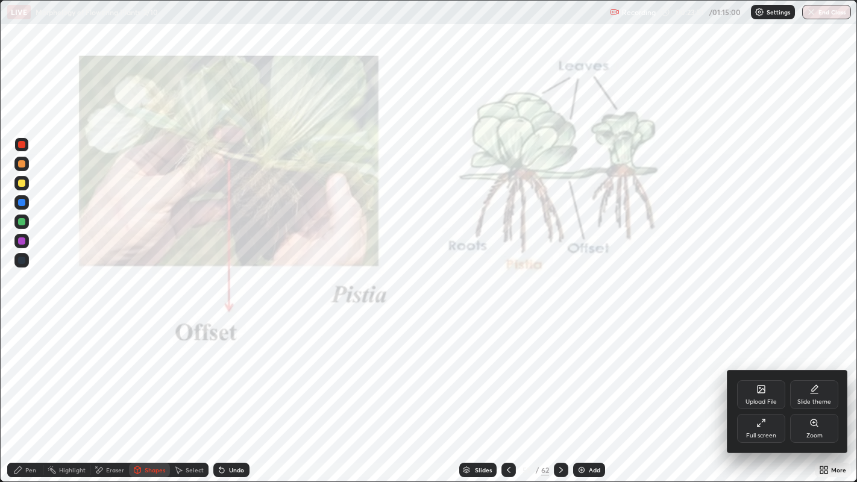
click at [813, 391] on div "Zoom" at bounding box center [814, 436] width 16 height 6
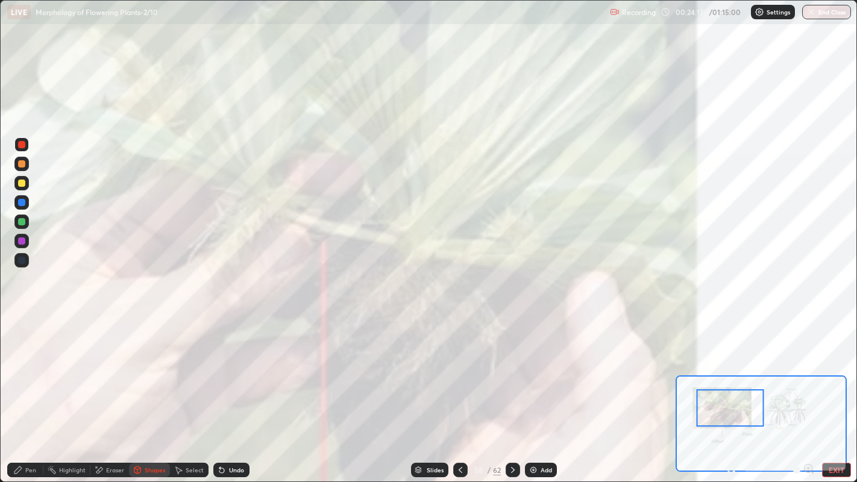
click at [25, 391] on div "Pen" at bounding box center [25, 470] width 36 height 14
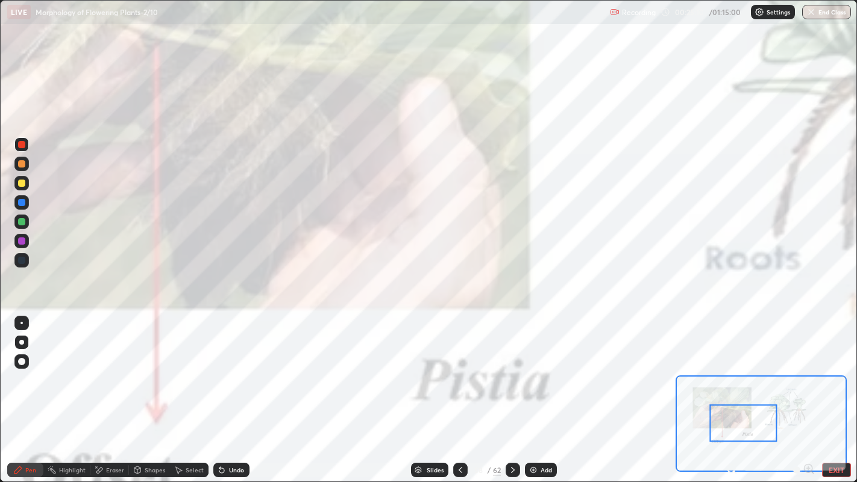
click at [457, 391] on div at bounding box center [460, 470] width 14 height 14
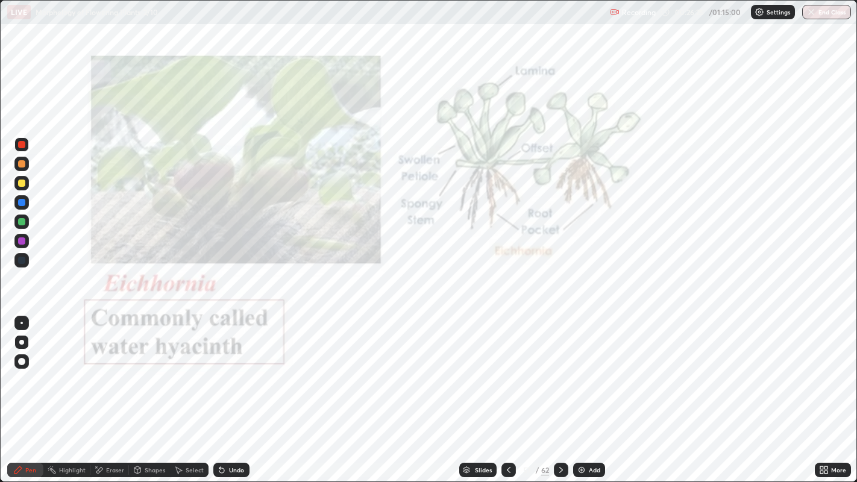
click at [507, 391] on icon at bounding box center [509, 470] width 10 height 10
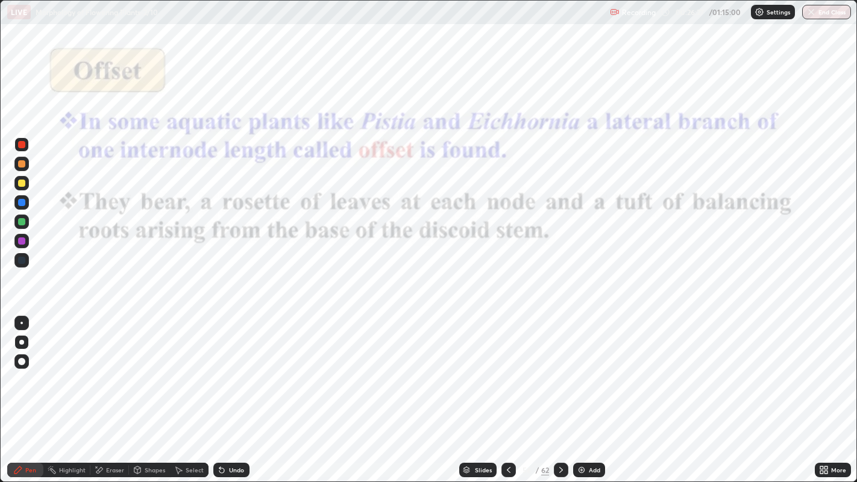
click at [24, 144] on div at bounding box center [21, 144] width 7 height 7
click at [560, 391] on icon at bounding box center [561, 470] width 10 height 10
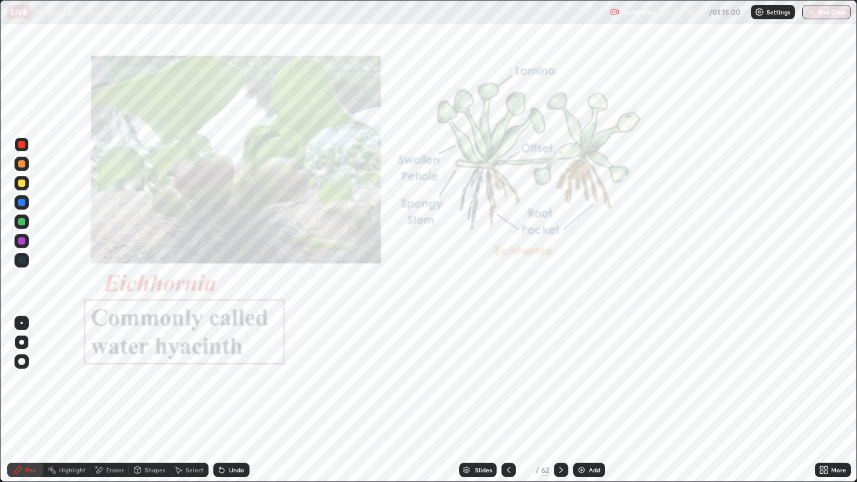
click at [563, 391] on div at bounding box center [561, 470] width 14 height 14
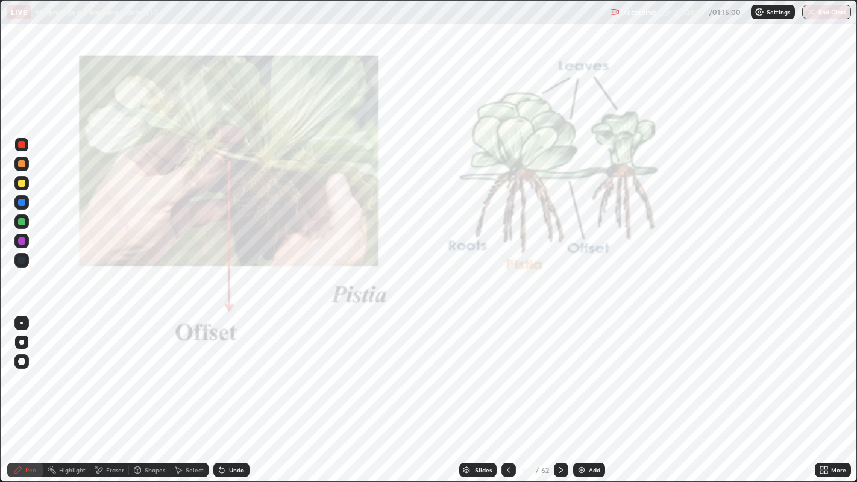
click at [509, 391] on icon at bounding box center [509, 470] width 10 height 10
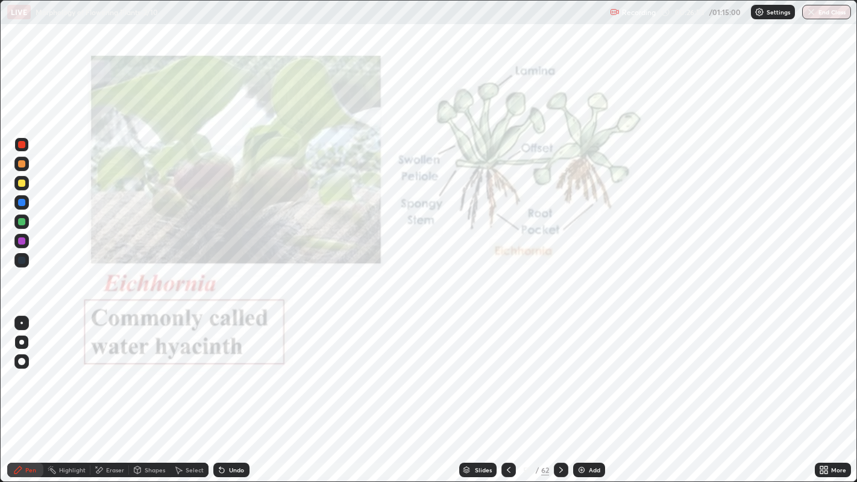
click at [508, 391] on icon at bounding box center [509, 470] width 4 height 6
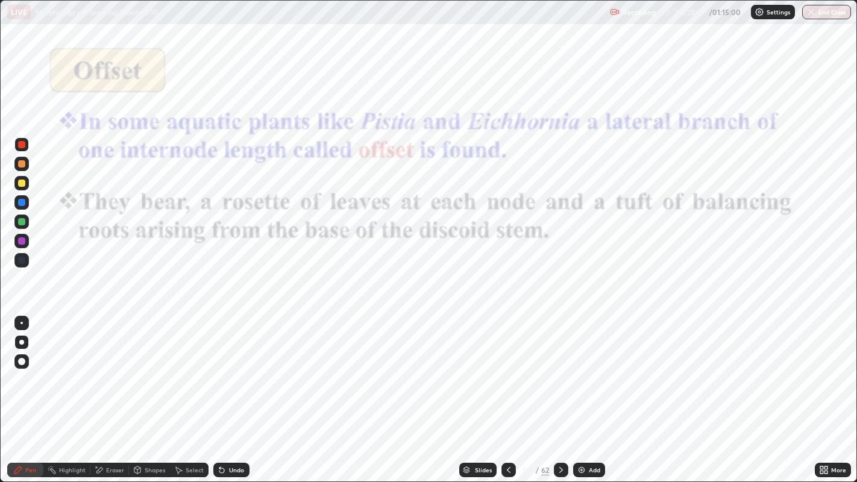
click at [465, 391] on icon at bounding box center [466, 471] width 6 height 2
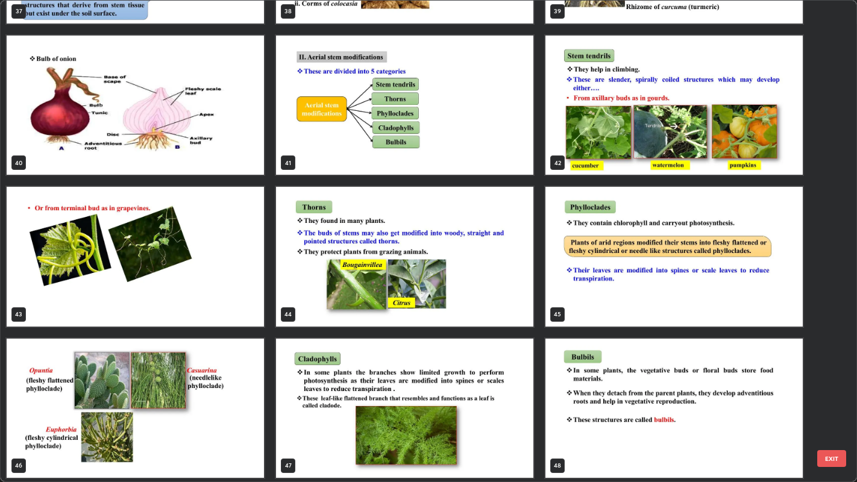
scroll to position [1942, 0]
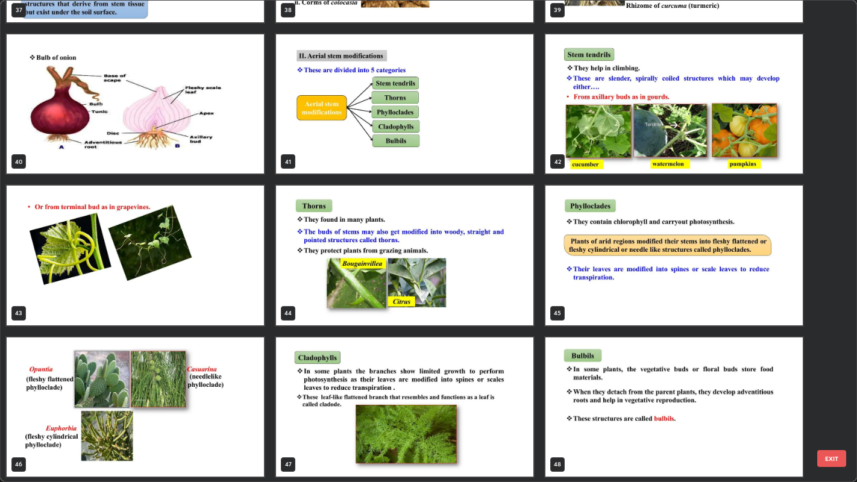
click at [402, 296] on img "grid" at bounding box center [404, 255] width 257 height 139
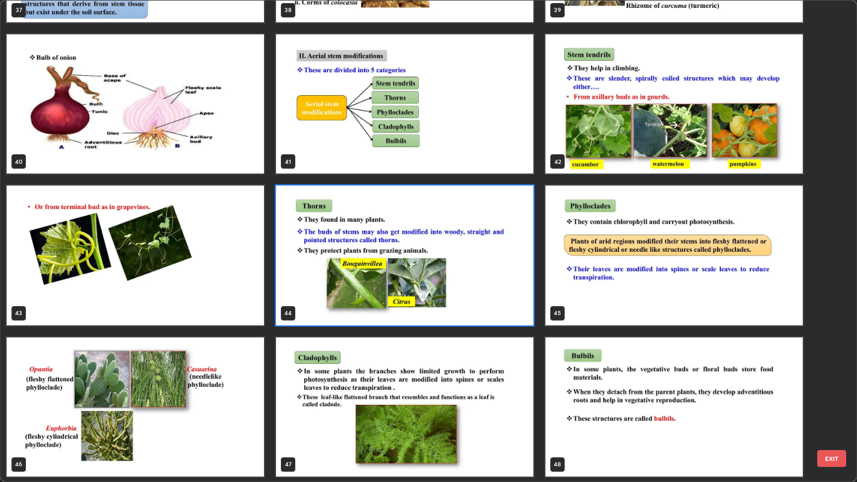
click at [407, 299] on img "grid" at bounding box center [404, 255] width 257 height 139
click at [410, 304] on img "grid" at bounding box center [404, 255] width 257 height 139
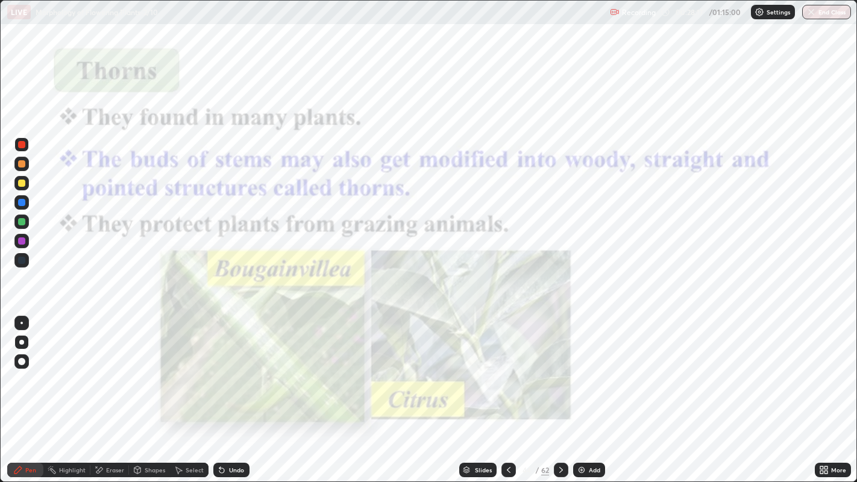
click at [832, 391] on div "More" at bounding box center [838, 470] width 15 height 6
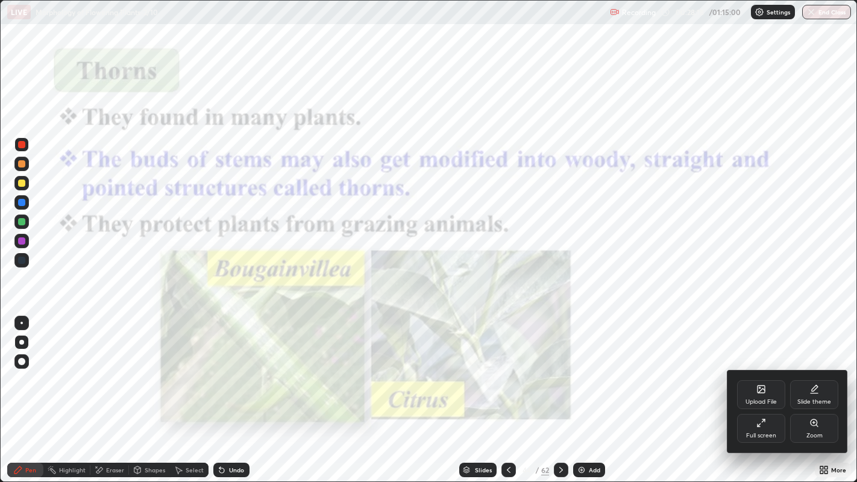
click at [810, 391] on div "Zoom" at bounding box center [814, 428] width 48 height 29
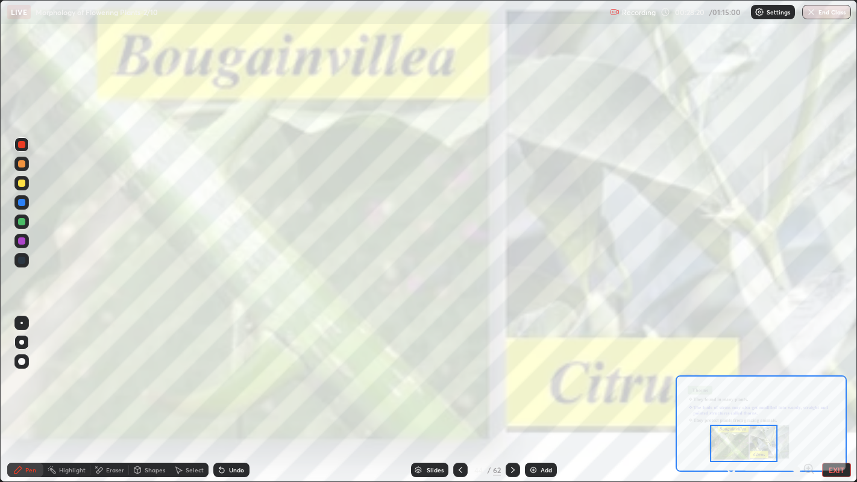
click at [731, 391] on icon at bounding box center [731, 469] width 12 height 12
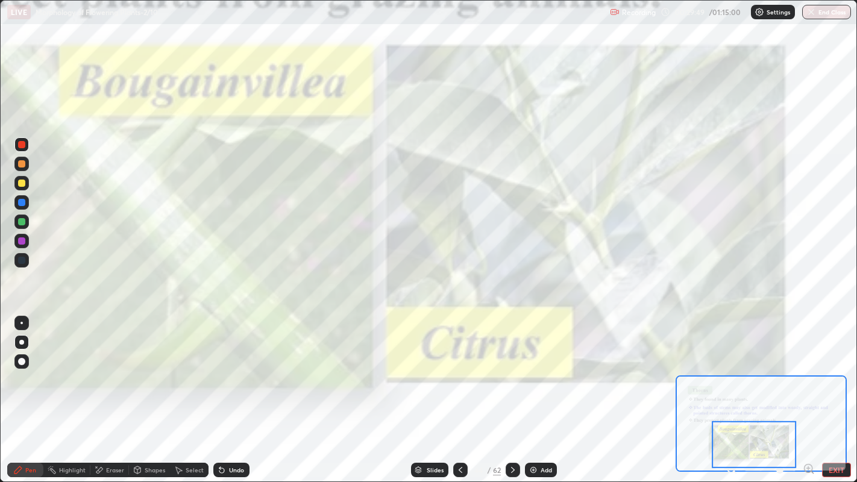
click at [540, 391] on div "Add" at bounding box center [545, 470] width 11 height 6
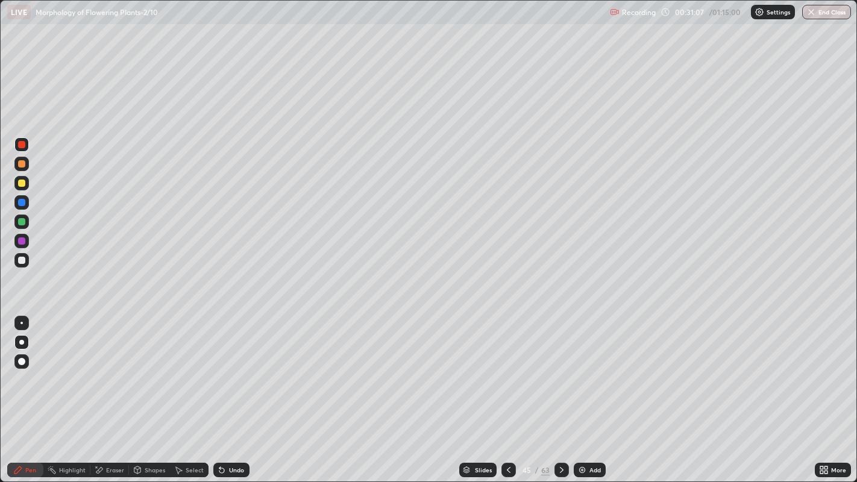
click at [481, 391] on div "Slides" at bounding box center [483, 470] width 17 height 6
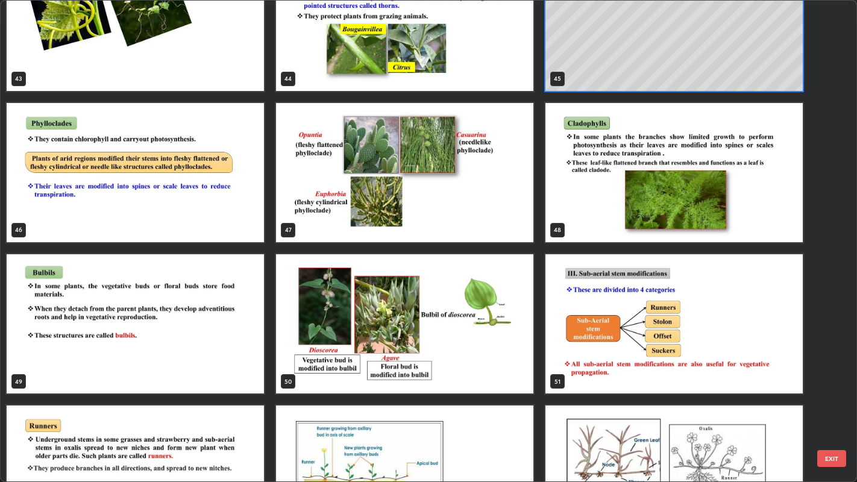
scroll to position [2169, 0]
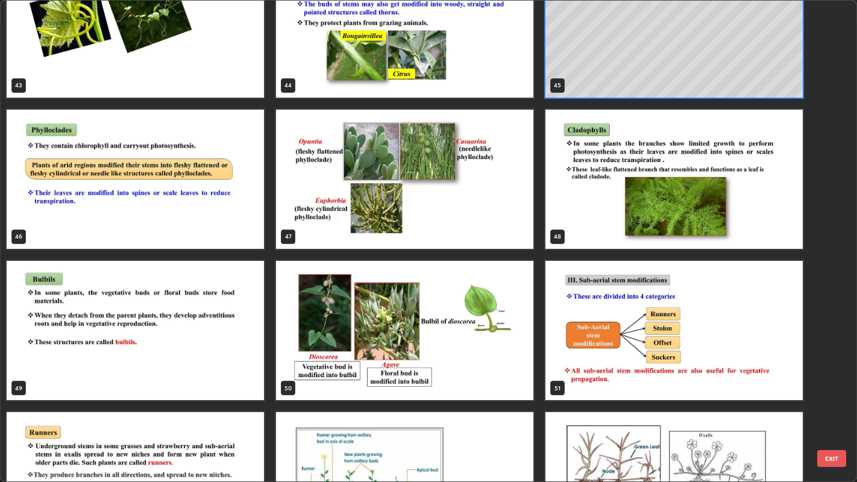
click at [472, 218] on img "grid" at bounding box center [404, 179] width 257 height 139
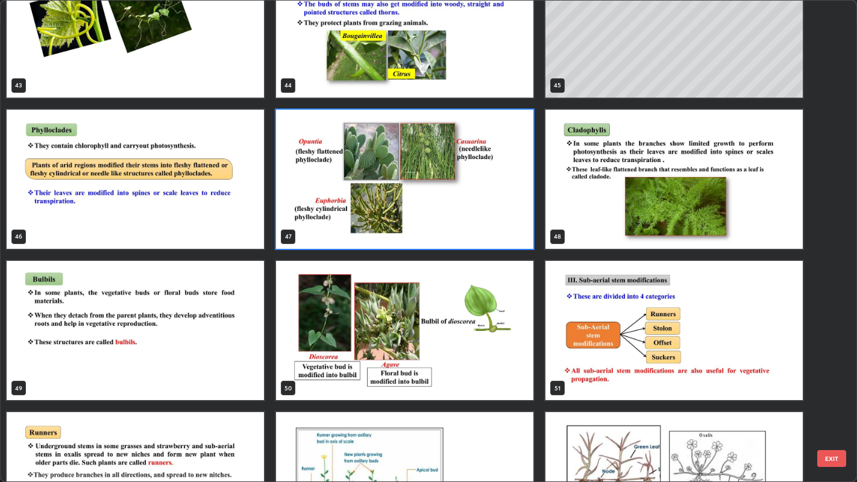
click at [475, 218] on img "grid" at bounding box center [404, 179] width 257 height 139
click at [477, 219] on img "grid" at bounding box center [404, 179] width 257 height 139
click at [475, 217] on img "grid" at bounding box center [404, 179] width 257 height 139
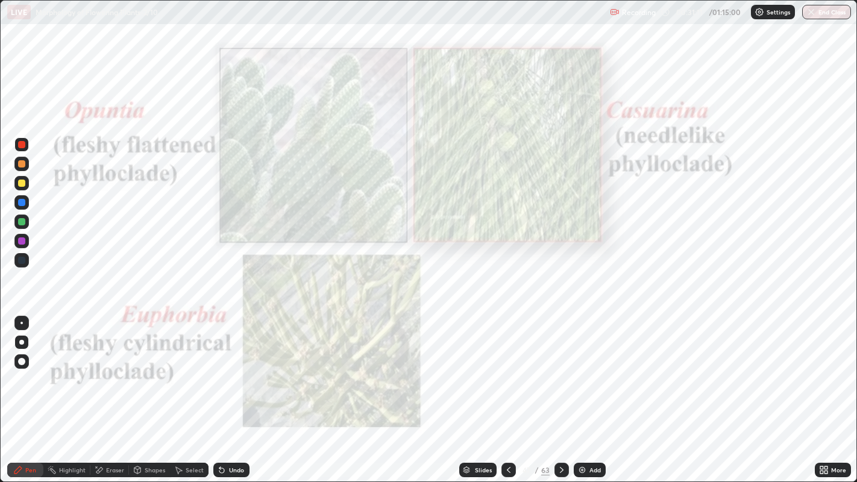
click at [822, 391] on icon at bounding box center [821, 472] width 3 height 3
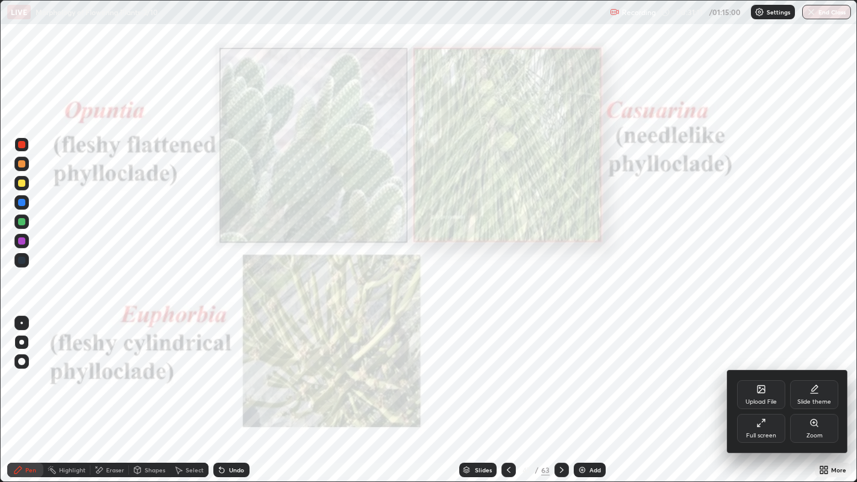
click at [816, 391] on div "Zoom" at bounding box center [814, 428] width 48 height 29
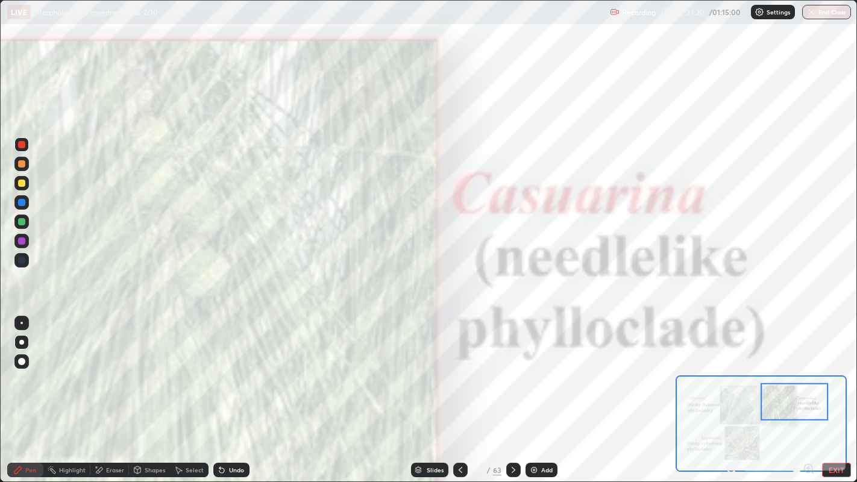
click at [430, 391] on div "Slides" at bounding box center [435, 470] width 17 height 6
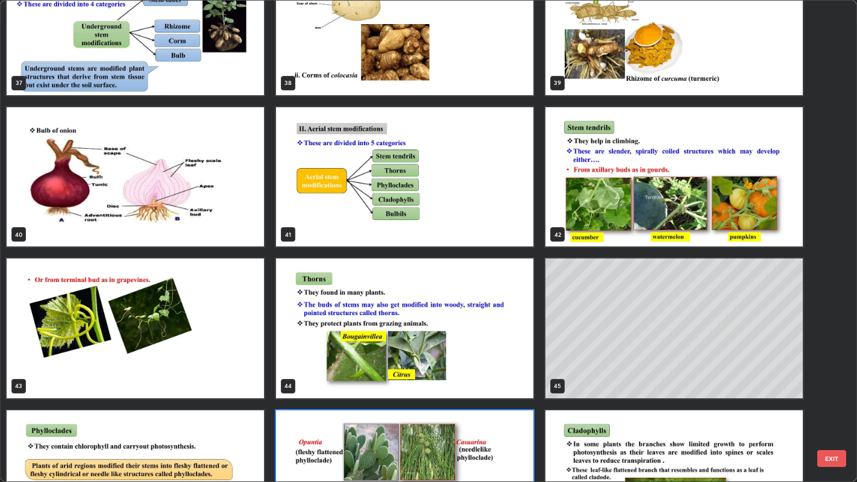
scroll to position [1862, 0]
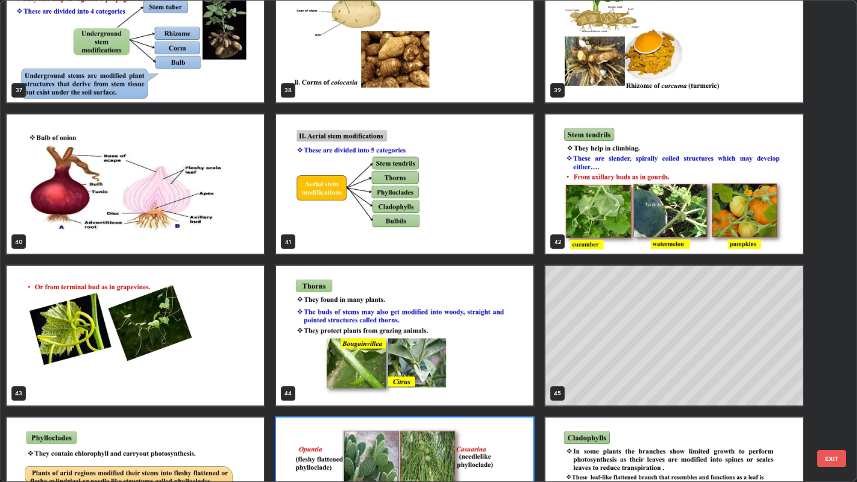
click at [611, 237] on img "grid" at bounding box center [673, 183] width 257 height 139
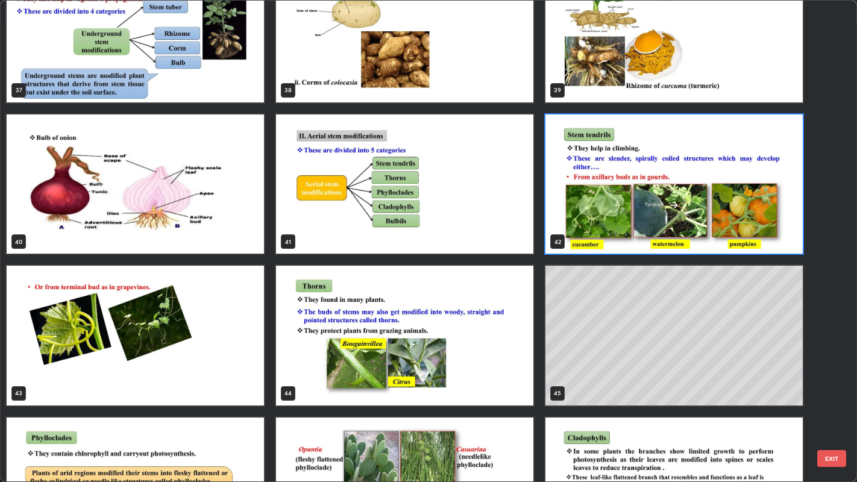
click at [610, 238] on img "grid" at bounding box center [673, 183] width 257 height 139
click at [611, 234] on img "grid" at bounding box center [673, 183] width 257 height 139
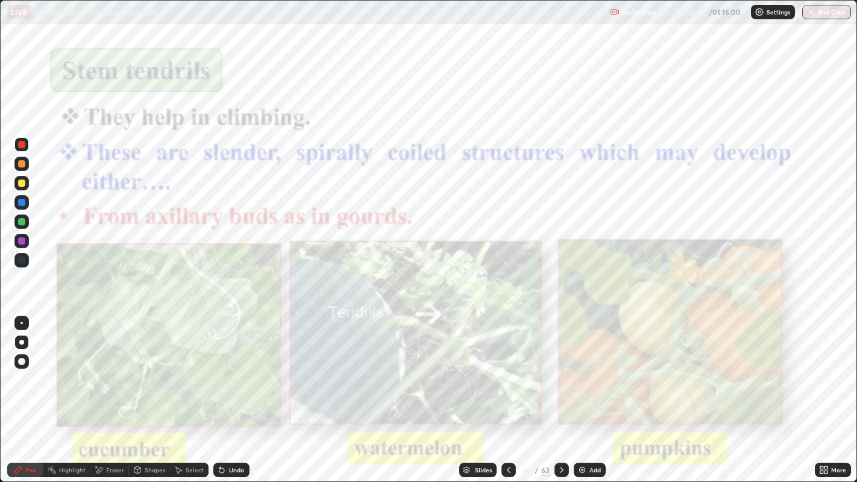
click at [825, 391] on icon at bounding box center [825, 467] width 3 height 3
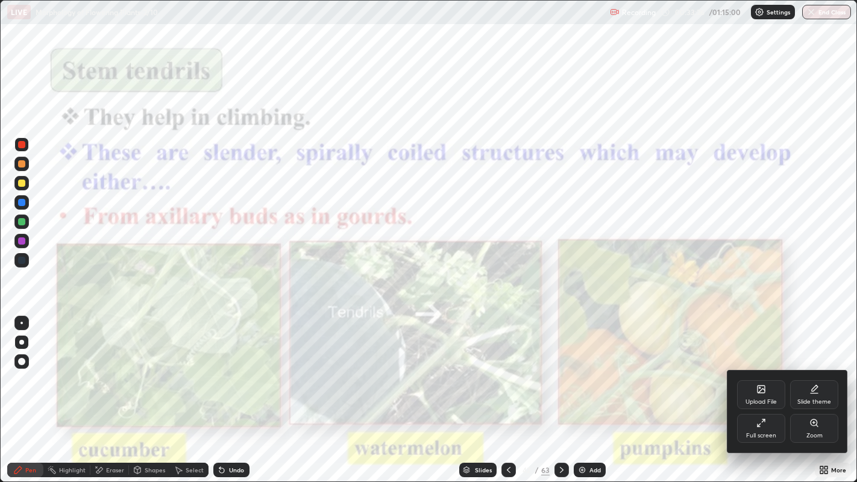
click at [811, 391] on div "Zoom" at bounding box center [814, 436] width 16 height 6
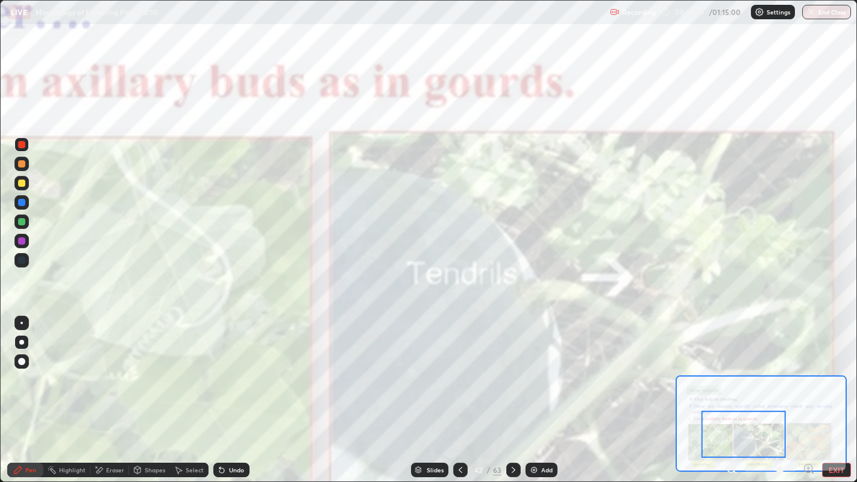
click at [437, 391] on div "Slides" at bounding box center [435, 470] width 17 height 6
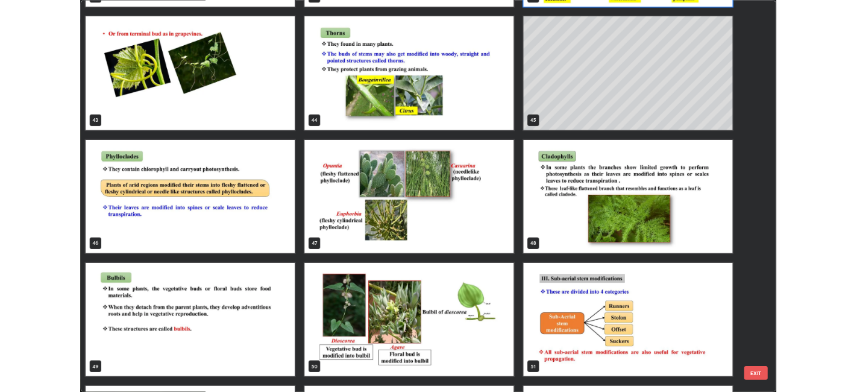
scroll to position [2109, 0]
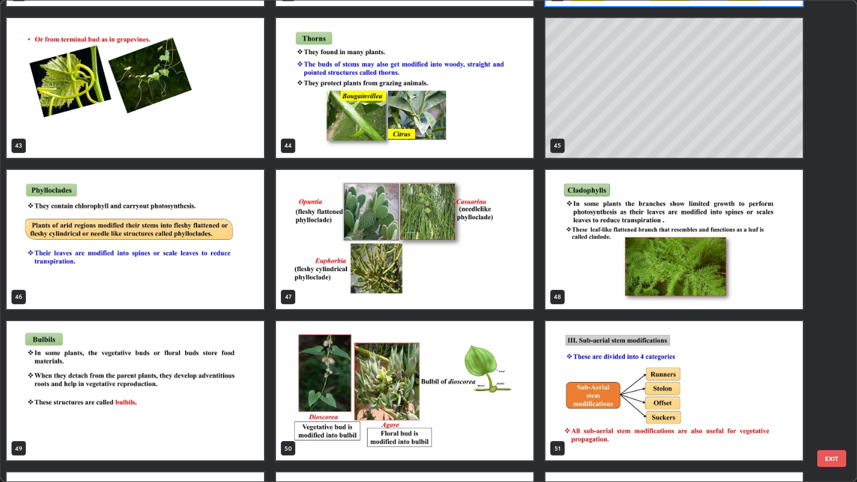
click at [382, 281] on img "grid" at bounding box center [404, 239] width 257 height 139
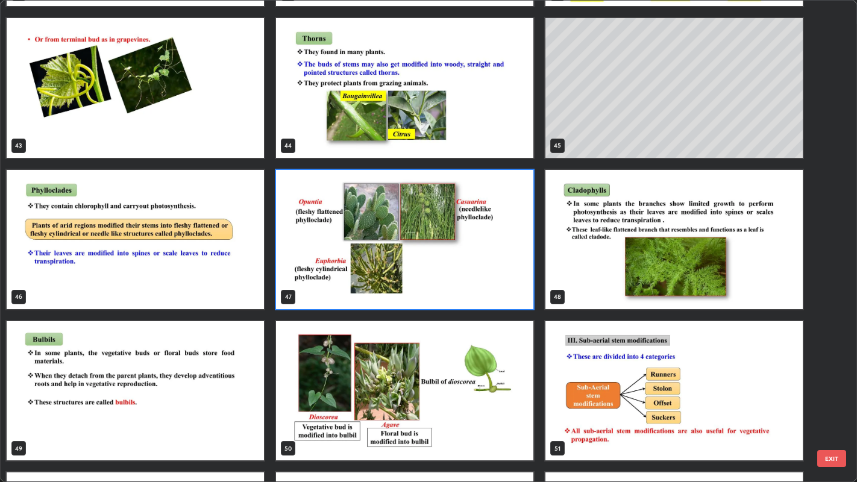
click at [384, 280] on img "grid" at bounding box center [404, 239] width 257 height 139
click at [386, 281] on img "grid" at bounding box center [404, 239] width 257 height 139
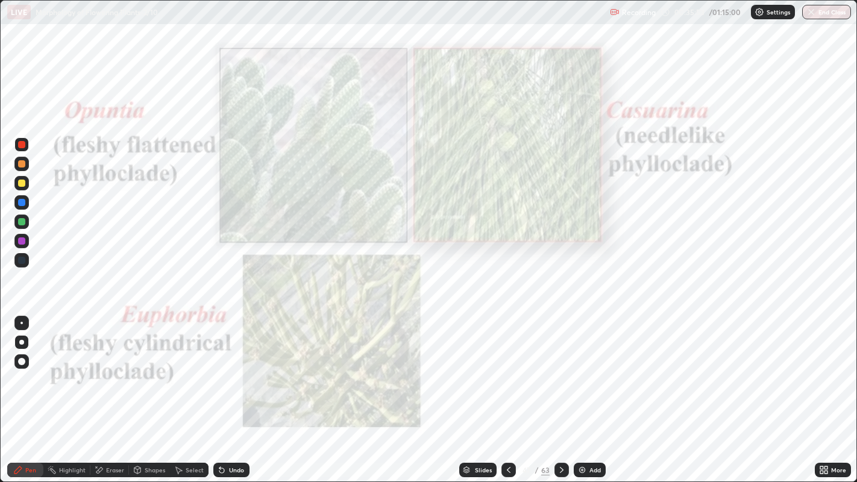
click at [386, 281] on img "grid" at bounding box center [404, 239] width 257 height 139
click at [598, 391] on div "Add" at bounding box center [590, 470] width 32 height 14
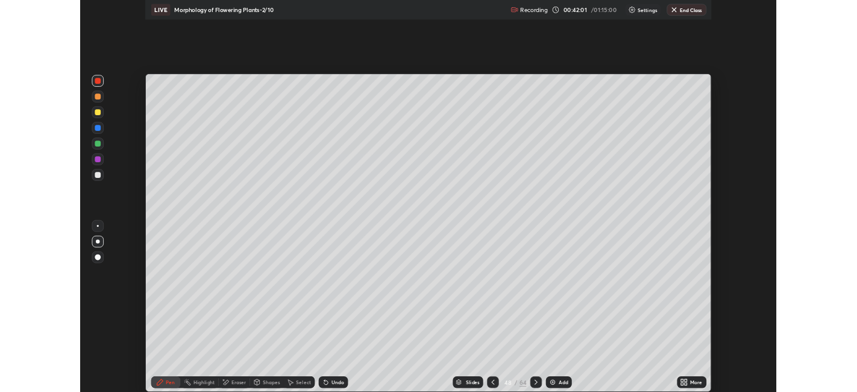
scroll to position [59853, 59387]
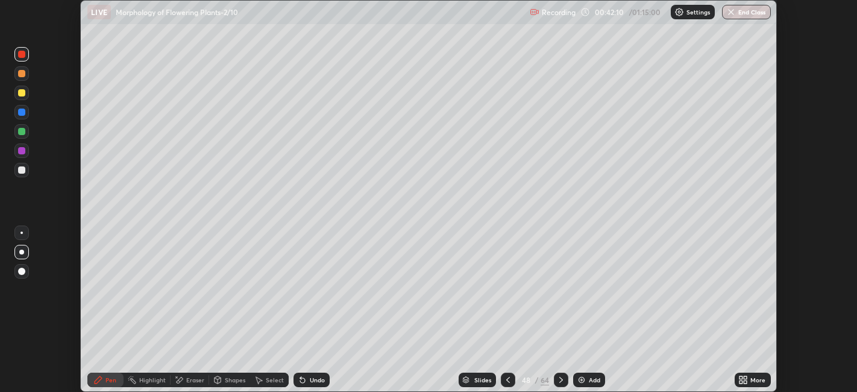
click at [738, 13] on button "End Class" at bounding box center [746, 12] width 49 height 14
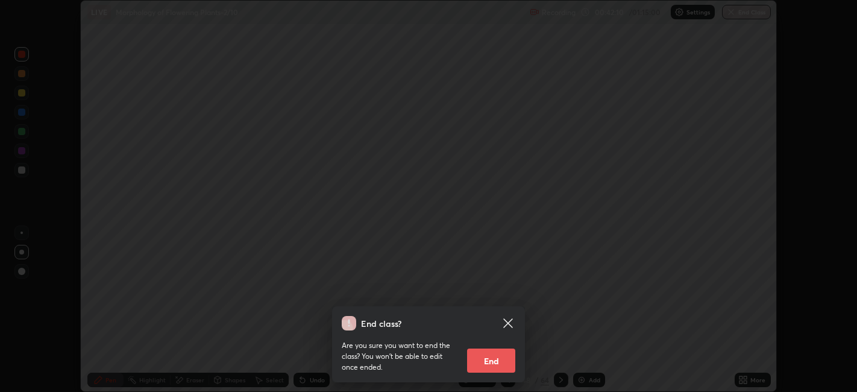
click at [494, 367] on button "End" at bounding box center [491, 360] width 48 height 24
